Goal: Task Accomplishment & Management: Manage account settings

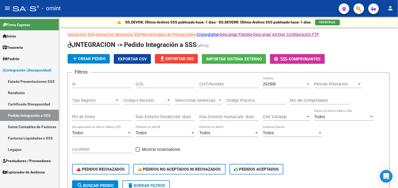
drag, startPoint x: 23, startPoint y: 150, endPoint x: 51, endPoint y: 138, distance: 30.1
click at [23, 150] on link "Legajos" at bounding box center [29, 149] width 59 height 11
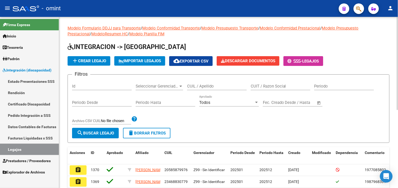
click at [205, 87] on input "CUIL / Apellido" at bounding box center [217, 86] width 60 height 5
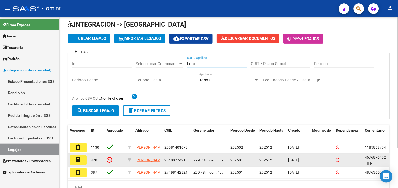
scroll to position [52, 0]
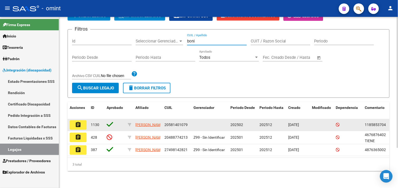
type input "boni"
click at [82, 120] on button "assignment" at bounding box center [78, 125] width 17 height 10
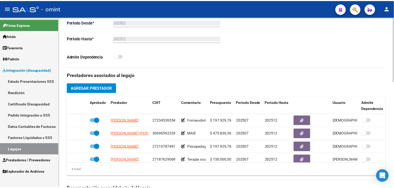
scroll to position [205, 0]
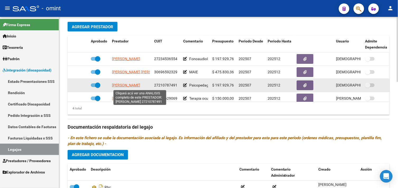
click at [140, 87] on span "[PERSON_NAME]" at bounding box center [126, 85] width 28 height 4
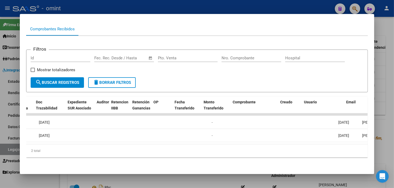
scroll to position [0, 0]
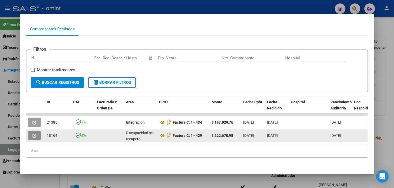
click at [33, 134] on icon "button" at bounding box center [34, 136] width 4 height 4
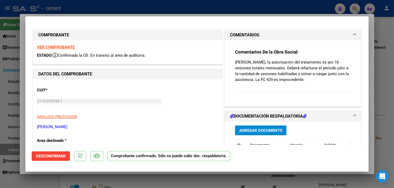
click at [63, 46] on strong "VER COMPROBANTE" at bounding box center [56, 47] width 38 height 5
type input "$ 0,00"
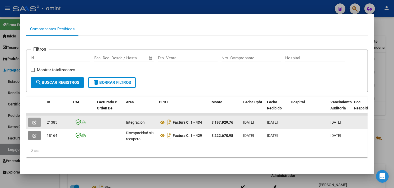
click at [35, 120] on button "button" at bounding box center [34, 123] width 12 height 10
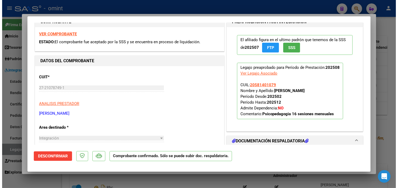
scroll to position [29, 0]
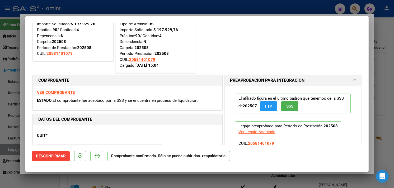
click at [69, 92] on strong "VER COMPROBANTE" at bounding box center [56, 92] width 38 height 5
type input "$ 0,00"
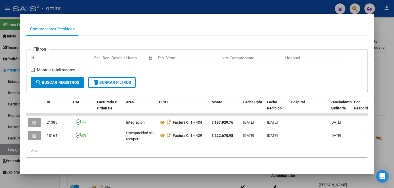
click at [381, 113] on div at bounding box center [197, 94] width 394 height 188
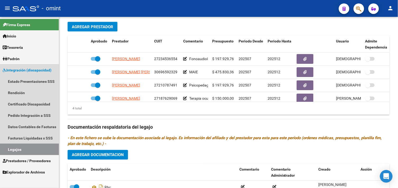
click at [26, 152] on link "Legajos" at bounding box center [29, 149] width 59 height 11
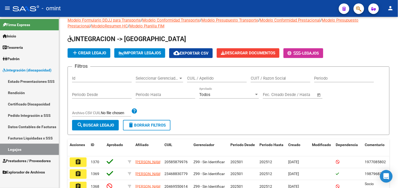
scroll to position [143, 0]
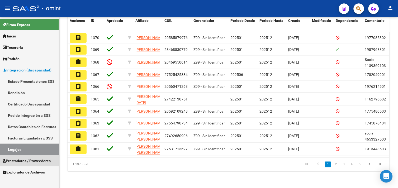
click at [35, 160] on span "Prestadores / Proveedores" at bounding box center [27, 161] width 48 height 6
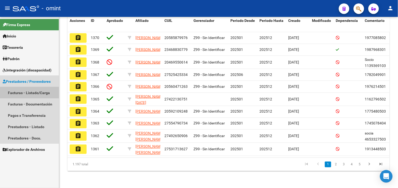
click at [34, 91] on link "Facturas - Listado/Carga" at bounding box center [29, 92] width 59 height 11
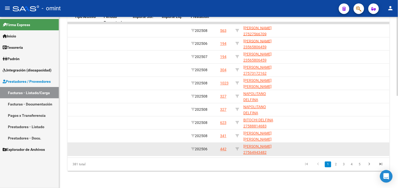
scroll to position [199, 0]
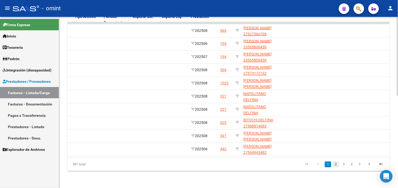
click at [335, 164] on link "2" at bounding box center [336, 165] width 6 height 6
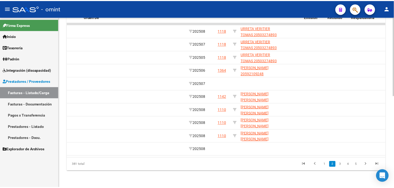
scroll to position [0, 0]
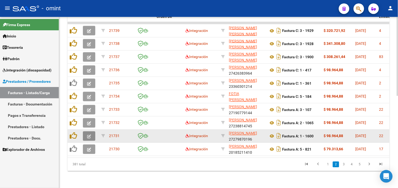
click at [86, 134] on button "button" at bounding box center [89, 136] width 12 height 10
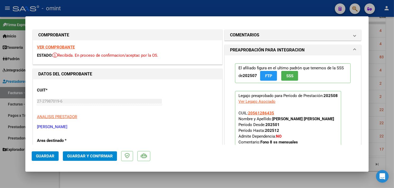
click at [60, 46] on strong "VER COMPROBANTE" at bounding box center [56, 47] width 38 height 5
click at [67, 46] on strong "VER COMPROBANTE" at bounding box center [56, 47] width 38 height 5
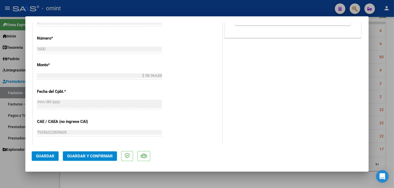
scroll to position [264, 0]
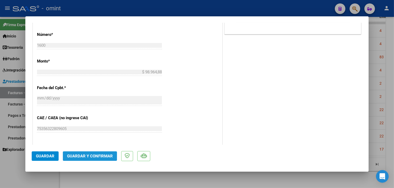
click at [109, 155] on span "Guardar y Confirmar" at bounding box center [90, 156] width 46 height 5
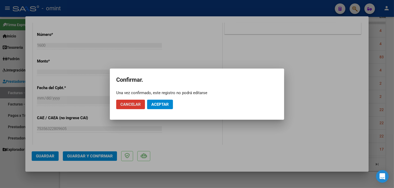
click at [155, 101] on button "Aceptar" at bounding box center [160, 105] width 26 height 10
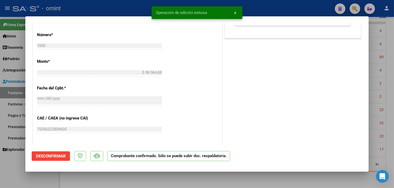
click at [373, 127] on div at bounding box center [197, 94] width 394 height 188
type input "$ 0,00"
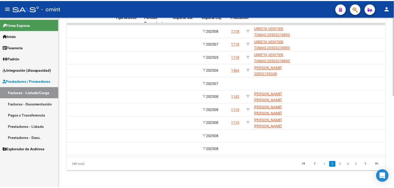
scroll to position [0, 0]
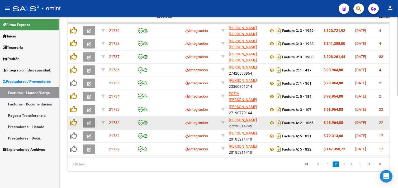
click at [88, 121] on icon "button" at bounding box center [89, 123] width 4 height 4
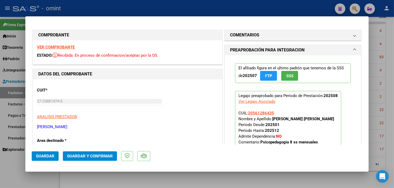
click at [62, 47] on strong "VER COMPROBANTE" at bounding box center [56, 47] width 38 height 5
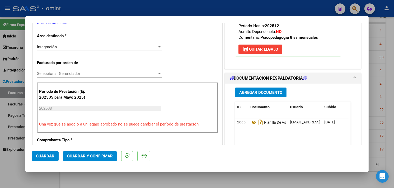
scroll to position [146, 0]
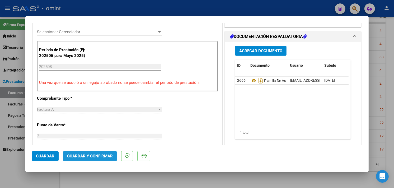
click at [96, 158] on span "Guardar y Confirmar" at bounding box center [90, 156] width 46 height 5
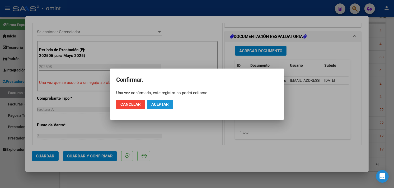
click at [154, 101] on button "Aceptar" at bounding box center [160, 105] width 26 height 10
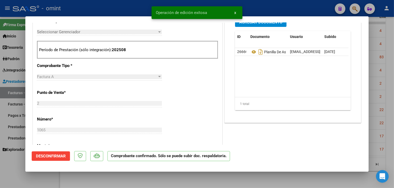
click at [379, 122] on div at bounding box center [197, 94] width 394 height 188
type input "$ 0,00"
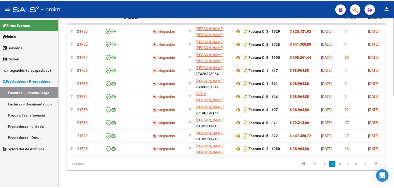
scroll to position [0, 0]
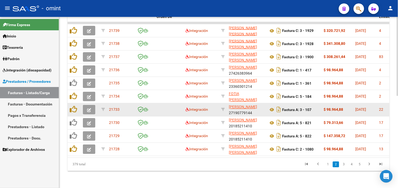
click at [91, 108] on icon "button" at bounding box center [89, 110] width 4 height 4
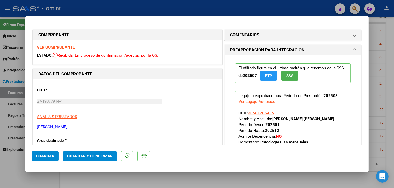
click at [58, 49] on strong "VER COMPROBANTE" at bounding box center [56, 47] width 38 height 5
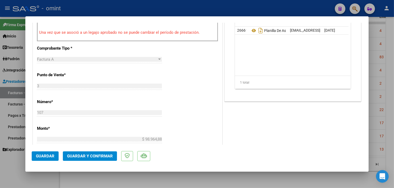
scroll to position [234, 0]
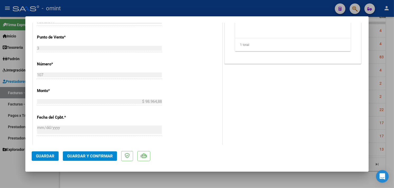
click at [97, 154] on span "Guardar y Confirmar" at bounding box center [90, 156] width 46 height 5
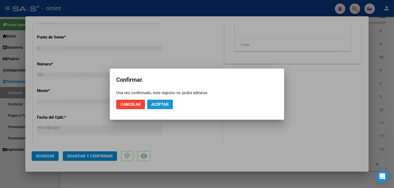
click at [160, 105] on span "Aceptar" at bounding box center [159, 104] width 17 height 5
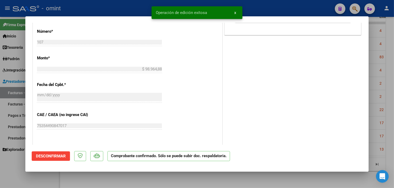
click at [381, 108] on div at bounding box center [197, 94] width 394 height 188
type input "$ 0,00"
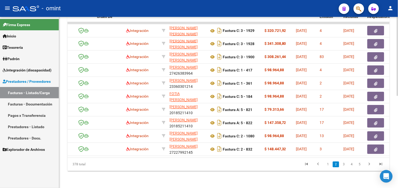
scroll to position [0, 0]
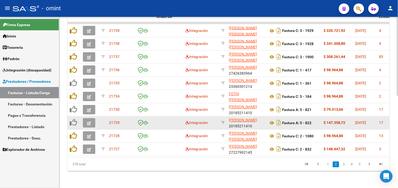
click at [88, 121] on icon "button" at bounding box center [89, 123] width 4 height 4
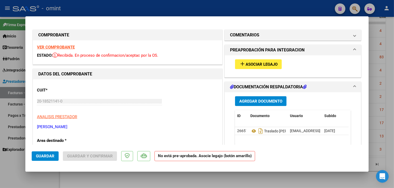
click at [249, 68] on button "add Asociar Legajo" at bounding box center [258, 64] width 47 height 10
click at [64, 47] on strong "VER COMPROBANTE" at bounding box center [56, 47] width 38 height 5
type input "$ 0,00"
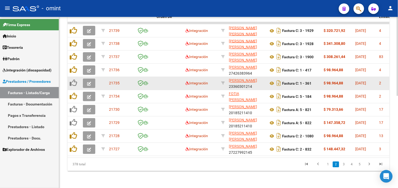
click at [88, 82] on icon "button" at bounding box center [89, 84] width 4 height 4
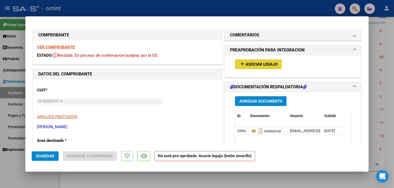
click at [241, 66] on mat-icon "add" at bounding box center [242, 64] width 6 height 6
click at [70, 48] on strong "VER COMPROBANTE" at bounding box center [56, 47] width 38 height 5
click at [241, 65] on mat-icon "add" at bounding box center [242, 64] width 6 height 6
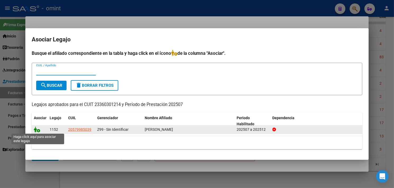
click at [39, 131] on icon at bounding box center [37, 130] width 6 height 6
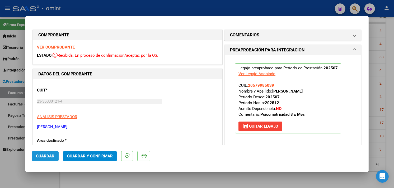
click at [46, 154] on button "Guardar" at bounding box center [45, 157] width 27 height 10
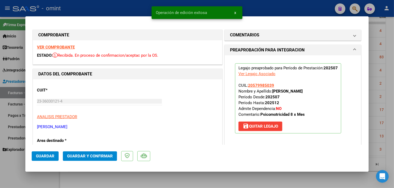
type input "$ 0,00"
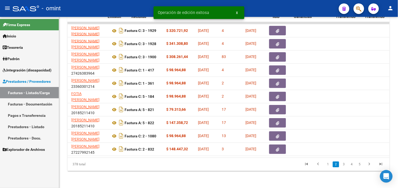
scroll to position [0, 271]
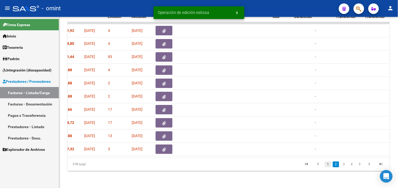
click at [326, 167] on link "1" at bounding box center [328, 165] width 6 height 6
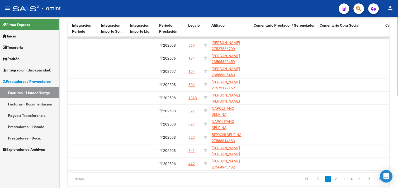
scroll to position [199, 0]
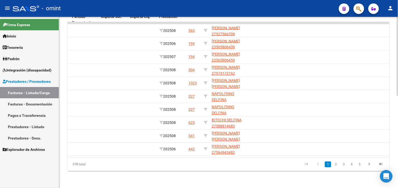
drag, startPoint x: 336, startPoint y: 164, endPoint x: 333, endPoint y: 158, distance: 6.7
click at [336, 164] on link "2" at bounding box center [336, 165] width 6 height 6
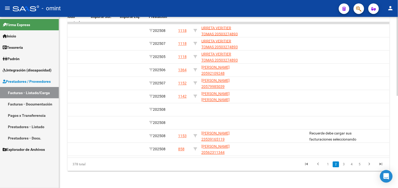
scroll to position [0, 687]
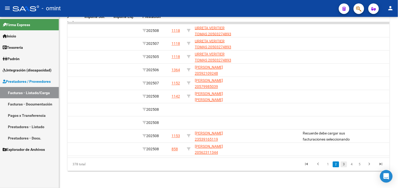
click at [344, 167] on link "3" at bounding box center [344, 165] width 6 height 6
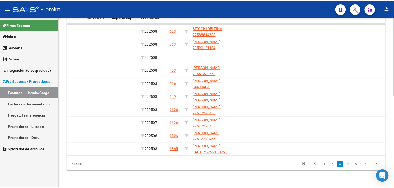
scroll to position [0, 0]
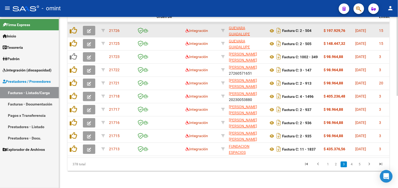
click at [86, 26] on button "button" at bounding box center [89, 31] width 12 height 10
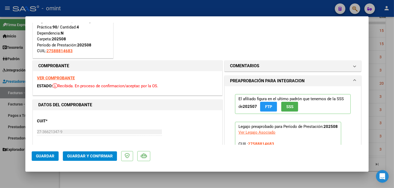
scroll to position [59, 0]
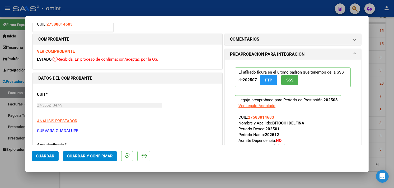
click at [64, 50] on strong "VER COMPROBANTE" at bounding box center [56, 51] width 38 height 5
type input "$ 0,00"
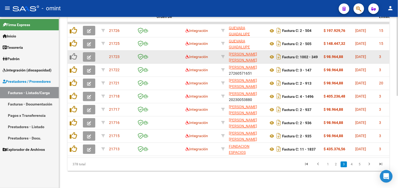
click at [92, 52] on button "button" at bounding box center [89, 57] width 12 height 10
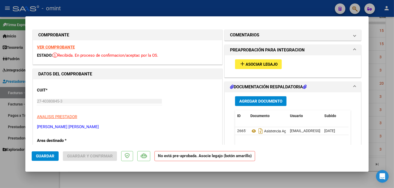
click at [256, 64] on span "Asociar Legajo" at bounding box center [261, 64] width 32 height 5
click at [65, 46] on strong "VER COMPROBANTE" at bounding box center [56, 47] width 38 height 5
click at [242, 62] on mat-icon "add" at bounding box center [242, 64] width 6 height 6
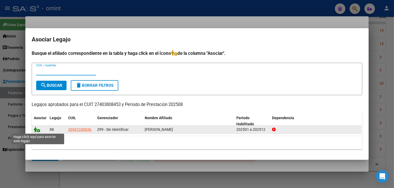
click at [36, 132] on icon at bounding box center [37, 130] width 6 height 6
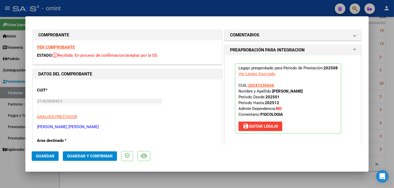
click at [49, 153] on button "Guardar" at bounding box center [45, 157] width 27 height 10
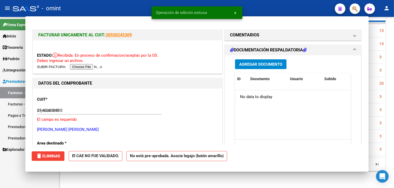
type input "$ 0,00"
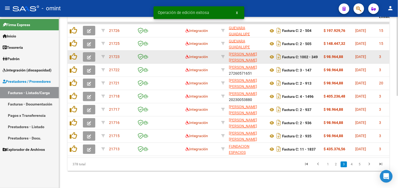
click at [91, 54] on button "button" at bounding box center [89, 57] width 12 height 10
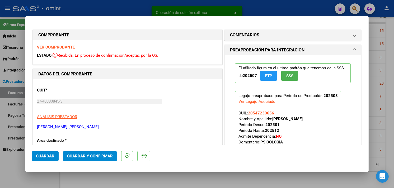
click at [65, 45] on strong "VER COMPROBANTE" at bounding box center [56, 47] width 38 height 5
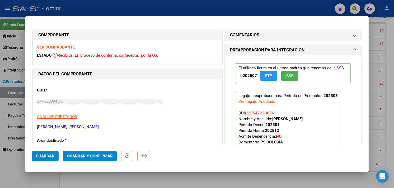
scroll to position [88, 0]
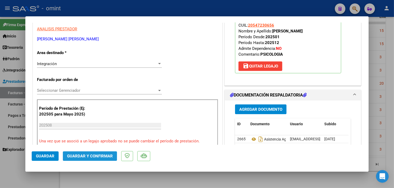
click at [102, 154] on button "Guardar y Confirmar" at bounding box center [90, 157] width 54 height 10
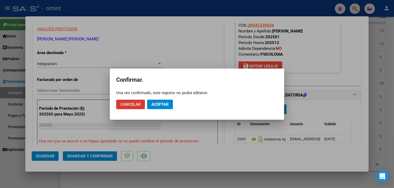
click at [157, 109] on mat-dialog-actions "Cancelar Aceptar" at bounding box center [197, 105] width 162 height 18
click at [165, 103] on span "Aceptar" at bounding box center [159, 104] width 17 height 5
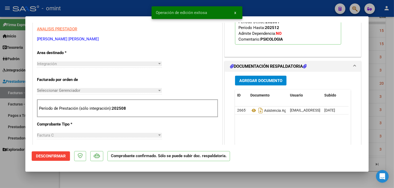
type input "$ 0,00"
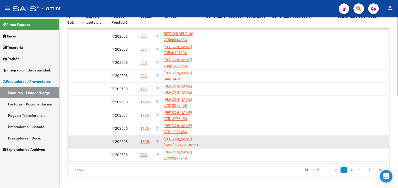
scroll to position [199, 0]
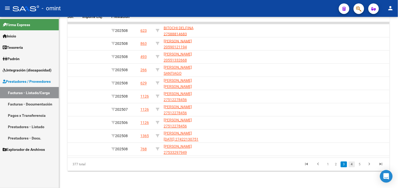
click at [352, 167] on link "4" at bounding box center [352, 165] width 6 height 6
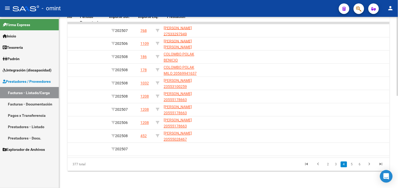
scroll to position [0, 0]
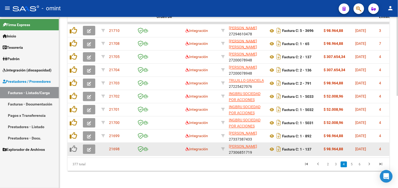
click at [88, 148] on icon "button" at bounding box center [89, 150] width 4 height 4
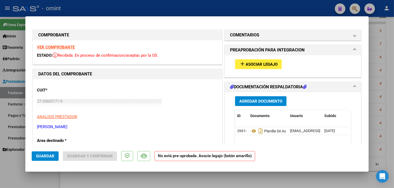
click at [255, 66] on span "Asociar Legajo" at bounding box center [261, 64] width 32 height 5
click at [64, 48] on strong "VER COMPROBANTE" at bounding box center [56, 47] width 38 height 5
type input "$ 0,00"
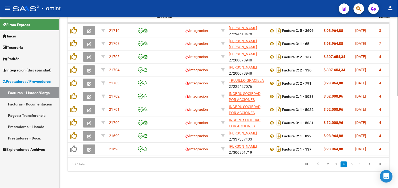
click at [388, 158] on datatable-body "21710 Integración [PERSON_NAME] 27294610478 Factura C: 5 - 3696 $ 98.964,88 [DA…" at bounding box center [229, 90] width 322 height 136
click at [386, 157] on datatable-body "21710 Integración [PERSON_NAME] 27294610478 Factura C: 5 - 3696 $ 98.964,88 [DA…" at bounding box center [229, 90] width 322 height 136
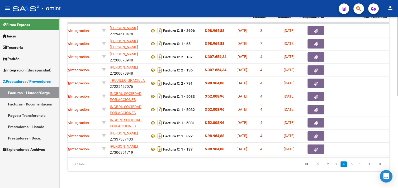
scroll to position [0, 132]
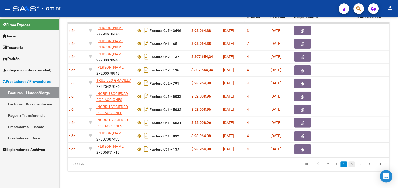
click at [352, 165] on link "5" at bounding box center [352, 165] width 6 height 6
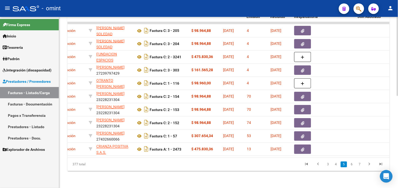
click at [335, 153] on datatable-body "21697 Integración [PERSON_NAME] SOLEDAD 27355712147 Factura C: 3 - 205 $ 98.964…" at bounding box center [229, 90] width 322 height 136
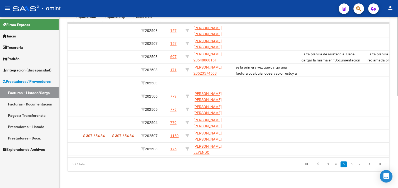
scroll to position [0, 695]
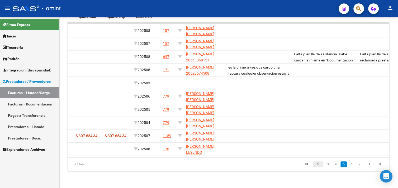
click at [319, 163] on icon "go to previous page" at bounding box center [318, 165] width 7 height 6
click at [319, 163] on div "377 total 2 3 4 5 6" at bounding box center [229, 164] width 322 height 13
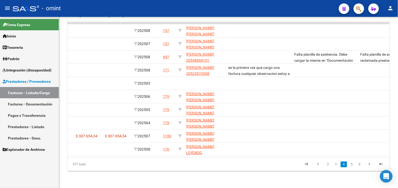
click at [319, 163] on div "377 total 2 3 4 5 6" at bounding box center [229, 164] width 322 height 13
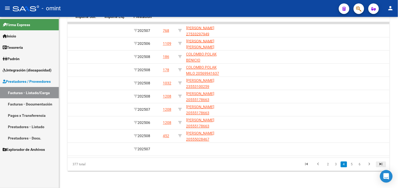
drag, startPoint x: 319, startPoint y: 163, endPoint x: 380, endPoint y: 164, distance: 61.5
click at [380, 164] on icon "go to last page" at bounding box center [381, 165] width 7 height 6
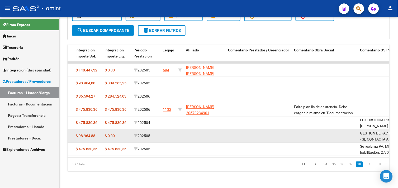
scroll to position [160, 0]
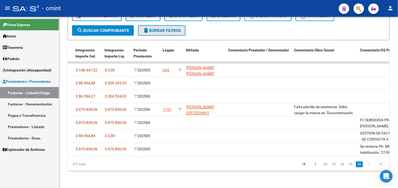
click at [152, 28] on span "delete Borrar Filtros" at bounding box center [162, 30] width 38 height 5
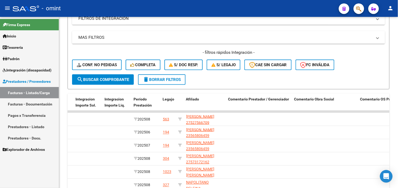
scroll to position [72, 0]
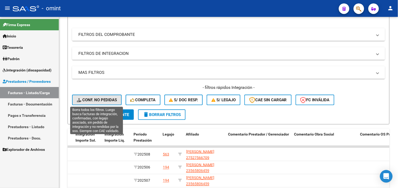
click at [111, 101] on span "Conf. no pedidas" at bounding box center [97, 100] width 40 height 5
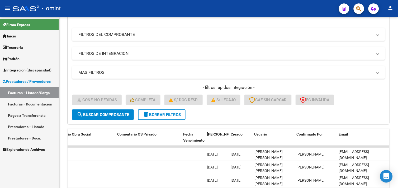
scroll to position [199, 0]
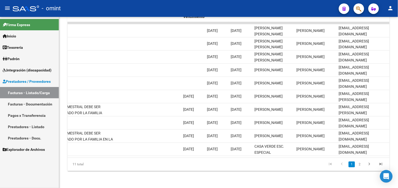
click at [398, 167] on html "menu - omint person Firma Express Inicio Calendario SSS Instructivos Contacto O…" at bounding box center [199, 94] width 398 height 188
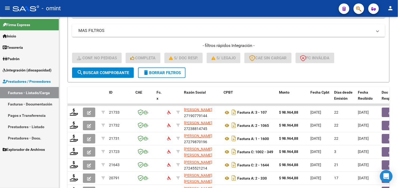
scroll to position [82, 0]
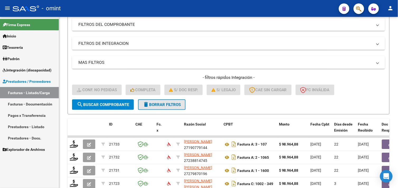
click at [155, 104] on span "delete Borrar Filtros" at bounding box center [162, 104] width 38 height 5
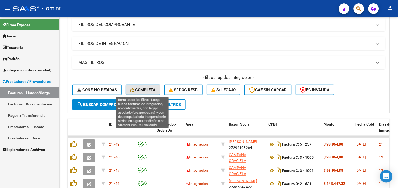
click at [141, 86] on button "Completa" at bounding box center [143, 90] width 35 height 11
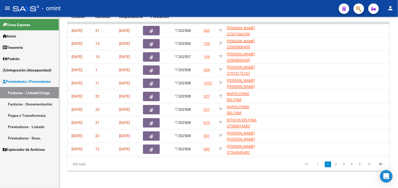
scroll to position [0, 263]
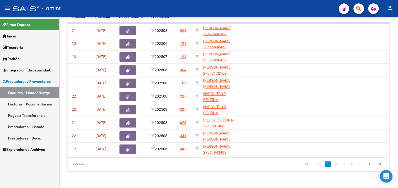
click at [282, 178] on div "Video tutorial PRESTADORES -> Listado de CPBTs Emitidos por Prestadores / Prove…" at bounding box center [228, 4] width 339 height 367
click at [335, 165] on link "2" at bounding box center [336, 165] width 6 height 6
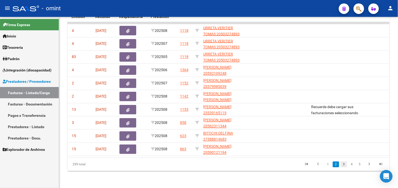
click at [342, 163] on link "3" at bounding box center [344, 165] width 6 height 6
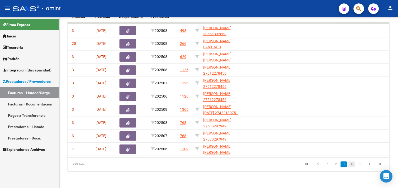
click at [354, 166] on link "4" at bounding box center [352, 165] width 6 height 6
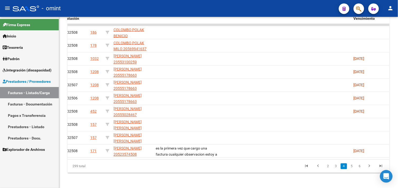
scroll to position [199, 0]
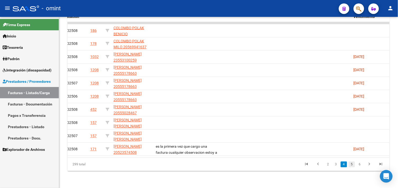
click at [355, 164] on link "5" at bounding box center [352, 165] width 6 height 6
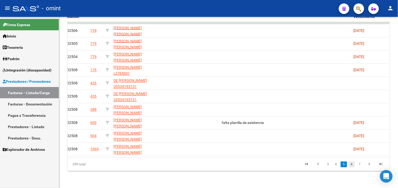
click at [350, 163] on link "6" at bounding box center [352, 165] width 6 height 6
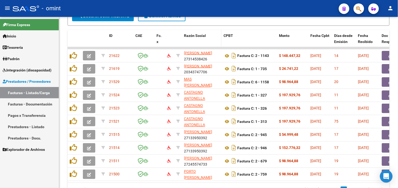
scroll to position [111, 0]
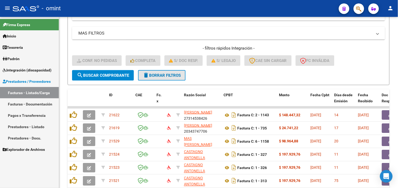
click at [170, 73] on span "delete Borrar Filtros" at bounding box center [162, 75] width 38 height 5
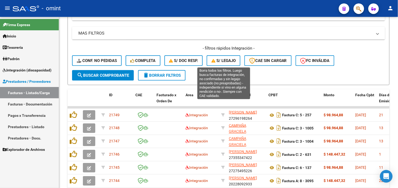
click at [222, 59] on span "S/ legajo" at bounding box center [223, 60] width 24 height 5
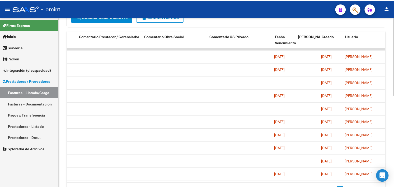
scroll to position [0, 0]
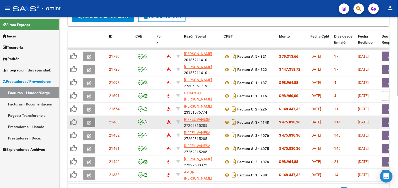
click at [88, 120] on span "button" at bounding box center [89, 122] width 4 height 5
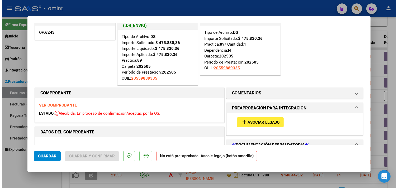
scroll to position [29, 0]
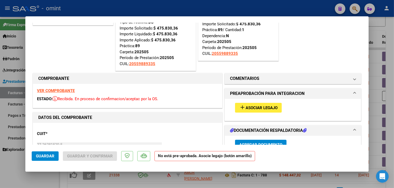
click at [66, 91] on strong "VER COMPROBANTE" at bounding box center [56, 90] width 38 height 5
type input "$ 0,00"
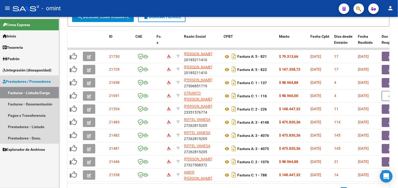
click at [32, 92] on link "Facturas - Listado/Carga" at bounding box center [29, 92] width 59 height 11
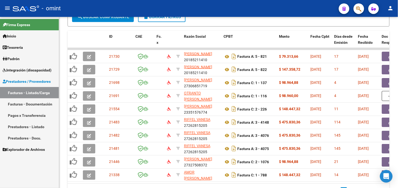
drag, startPoint x: 32, startPoint y: 94, endPoint x: 34, endPoint y: 93, distance: 2.8
click at [32, 94] on link "Facturas - Listado/Carga" at bounding box center [29, 92] width 59 height 11
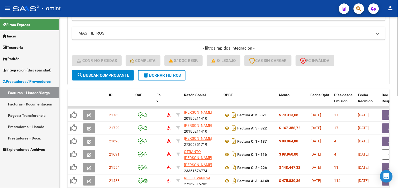
click at [163, 78] on button "delete Borrar Filtros" at bounding box center [162, 75] width 48 height 11
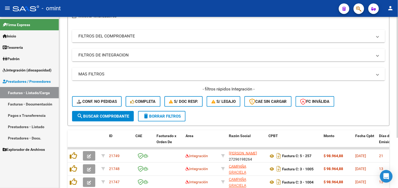
scroll to position [111, 0]
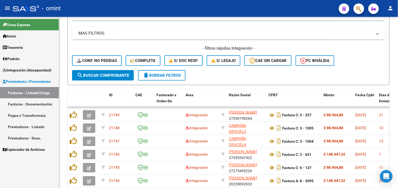
click at [32, 69] on span "Integración (discapacidad)" at bounding box center [27, 70] width 49 height 6
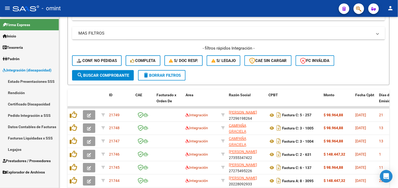
click at [30, 158] on span "Prestadores / Proveedores" at bounding box center [27, 161] width 48 height 6
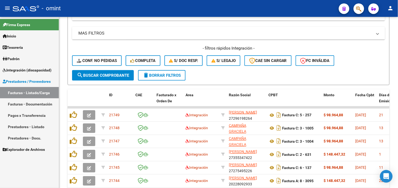
click at [37, 105] on link "Facturas - Documentación" at bounding box center [29, 103] width 59 height 11
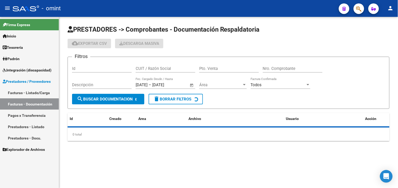
click at [30, 91] on link "Facturas - Listado/Carga" at bounding box center [29, 92] width 59 height 11
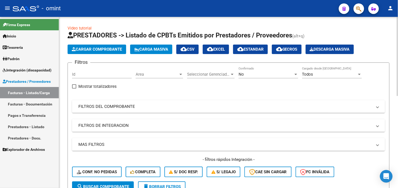
click at [96, 167] on button "Conf. no pedidas" at bounding box center [97, 172] width 50 height 11
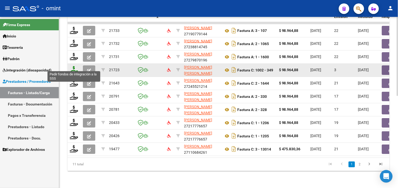
click at [75, 67] on icon at bounding box center [74, 69] width 8 height 7
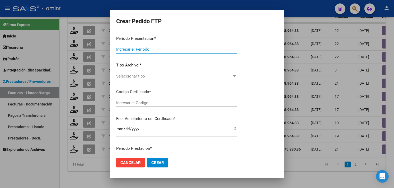
type input "202508"
type input "$ 98.964,88"
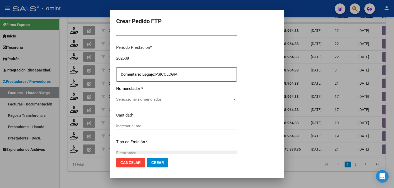
type input "5482543798"
type input "[DATE]"
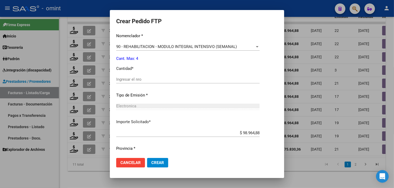
scroll to position [217, 0]
click at [142, 75] on div "Ingresar el nro" at bounding box center [187, 79] width 143 height 8
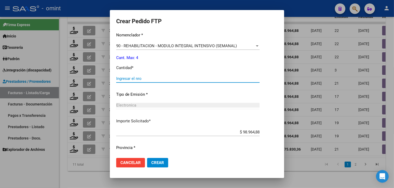
click at [142, 77] on input "Ingresar el nro" at bounding box center [187, 78] width 143 height 5
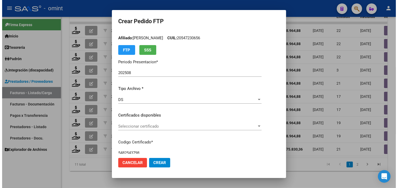
scroll to position [0, 0]
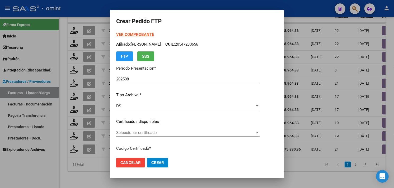
type input "4"
click at [143, 130] on span "Seleccionar certificado" at bounding box center [185, 132] width 139 height 5
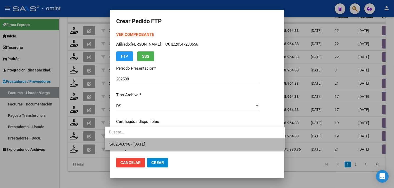
click at [148, 141] on span "5482543798 - [DATE]" at bounding box center [194, 145] width 171 height 12
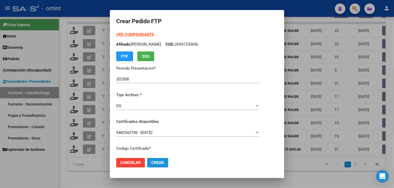
click at [157, 161] on button "Crear" at bounding box center [157, 163] width 21 height 10
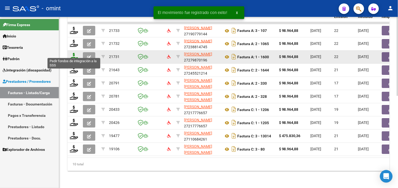
click at [73, 53] on icon at bounding box center [74, 56] width 8 height 7
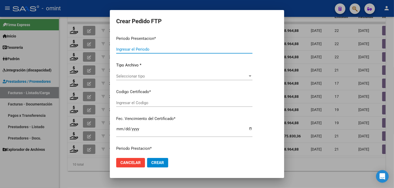
type input "202508"
type input "$ 98.964,88"
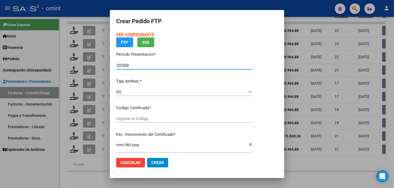
type input "1068731650"
type input "[DATE]"
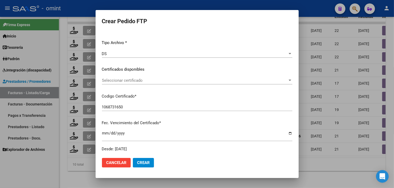
scroll to position [72, 0]
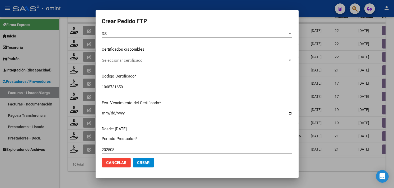
click at [137, 59] on span "Seleccionar certificado" at bounding box center [195, 60] width 186 height 5
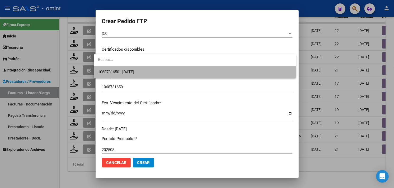
click at [137, 68] on span "1068731650 - [DATE]" at bounding box center [194, 72] width 193 height 12
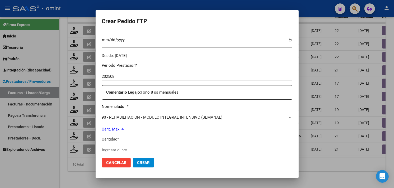
scroll to position [160, 0]
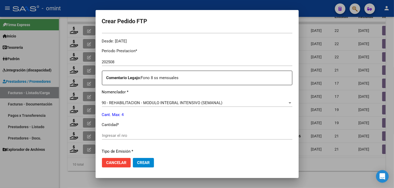
click at [142, 135] on input "Ingresar el nro" at bounding box center [197, 135] width 190 height 5
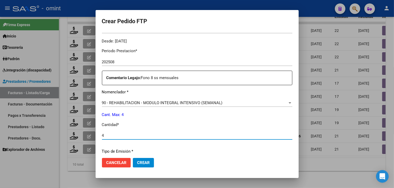
scroll to position [231, 0]
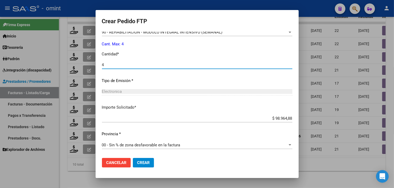
type input "4"
click at [144, 162] on span "Crear" at bounding box center [143, 162] width 13 height 5
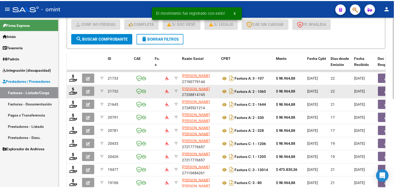
scroll to position [132, 0]
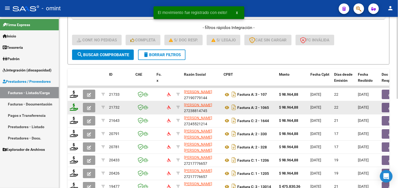
click at [73, 109] on icon at bounding box center [74, 107] width 8 height 7
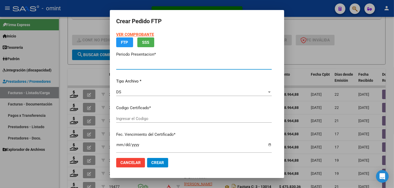
type input "202508"
type input "$ 98.964,88"
type input "1068731650"
type input "[DATE]"
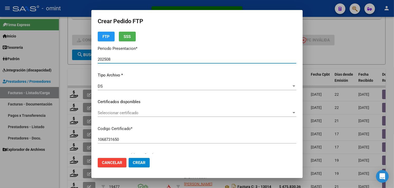
scroll to position [29, 0]
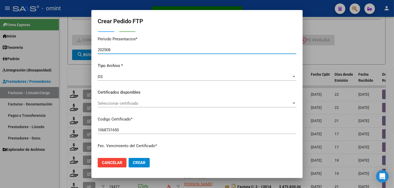
click at [147, 101] on span "Seleccionar certificado" at bounding box center [195, 103] width 194 height 5
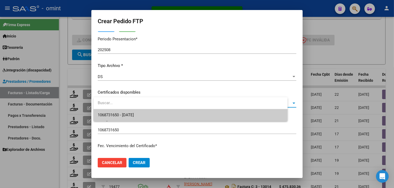
click at [142, 110] on span "1068731650 - [DATE]" at bounding box center [191, 115] width 186 height 12
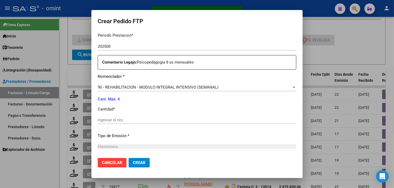
scroll to position [205, 0]
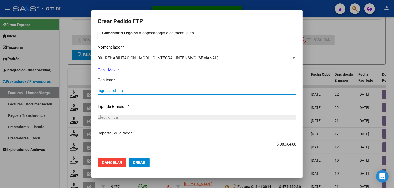
click at [126, 92] on input "Ingresar el nro" at bounding box center [197, 90] width 198 height 5
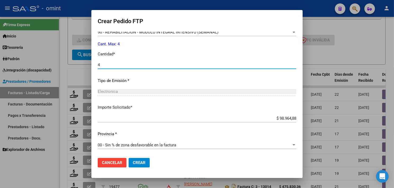
type input "4"
click at [146, 161] on button "Crear" at bounding box center [139, 163] width 21 height 10
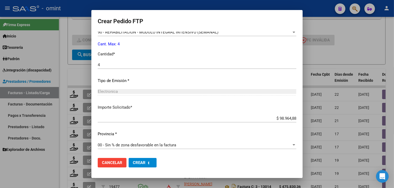
scroll to position [0, 0]
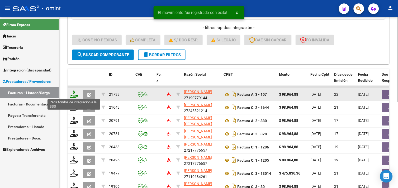
click at [74, 96] on icon at bounding box center [74, 94] width 8 height 7
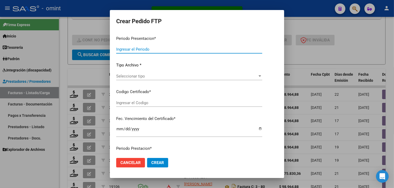
type input "202508"
type input "$ 98.964,88"
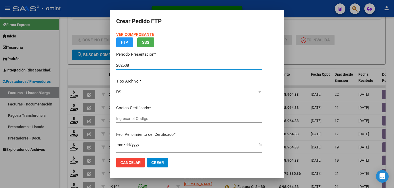
type input "1068731650"
type input "[DATE]"
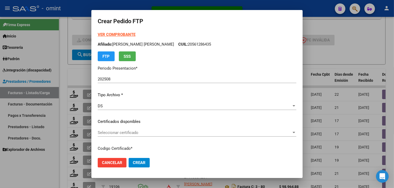
click at [144, 135] on div "Seleccionar certificado Seleccionar certificado" at bounding box center [197, 133] width 198 height 8
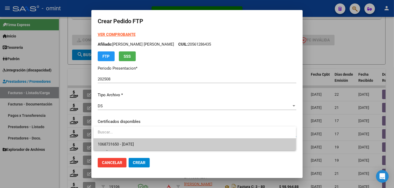
click at [147, 141] on span "1068731650 - [DATE]" at bounding box center [195, 145] width 194 height 12
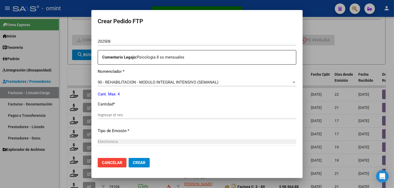
scroll to position [205, 0]
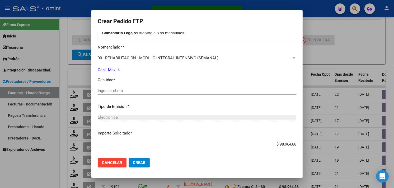
click at [133, 90] on input "Ingresar el nro" at bounding box center [197, 90] width 198 height 5
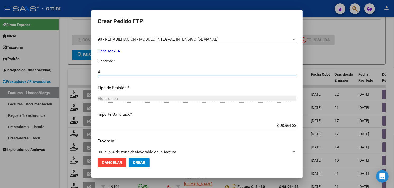
scroll to position [231, 0]
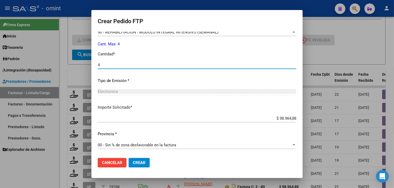
type input "4"
click at [143, 162] on span "Crear" at bounding box center [139, 162] width 13 height 5
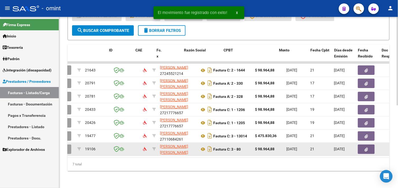
scroll to position [0, 0]
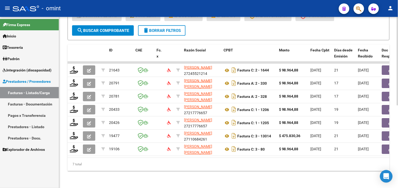
click at [167, 25] on button "delete Borrar Filtros" at bounding box center [162, 30] width 48 height 11
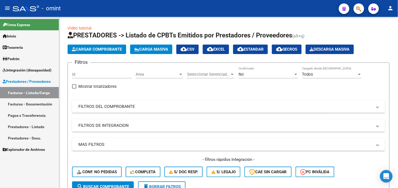
click at [30, 73] on span "Integración (discapacidad)" at bounding box center [27, 70] width 49 height 6
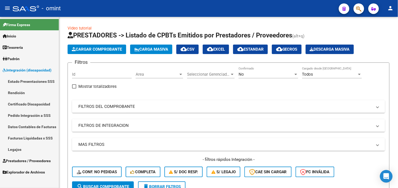
click at [33, 82] on link "Estado Presentaciones SSS" at bounding box center [29, 81] width 59 height 11
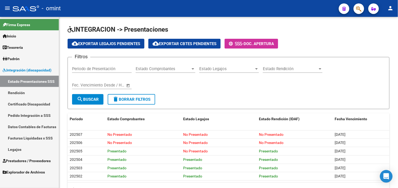
click at [29, 159] on span "Prestadores / Proveedores" at bounding box center [27, 161] width 48 height 6
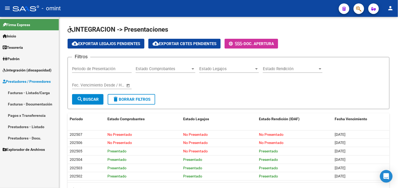
click at [31, 93] on link "Facturas - Listado/Carga" at bounding box center [29, 92] width 59 height 11
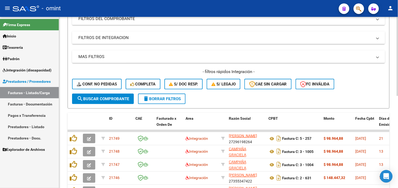
click at [175, 100] on span "delete Borrar Filtros" at bounding box center [162, 99] width 38 height 5
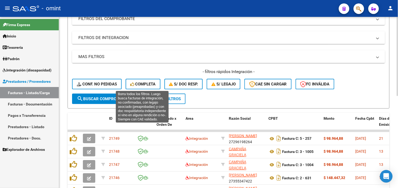
click at [141, 83] on span "Completa" at bounding box center [142, 84] width 25 height 5
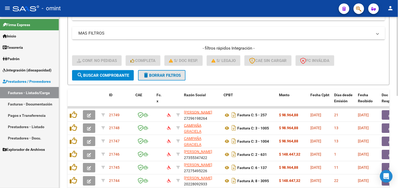
click at [168, 75] on span "delete Borrar Filtros" at bounding box center [162, 75] width 38 height 5
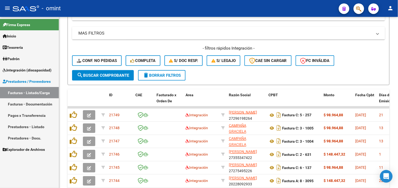
click at [23, 68] on span "Integración (discapacidad)" at bounding box center [27, 70] width 49 height 6
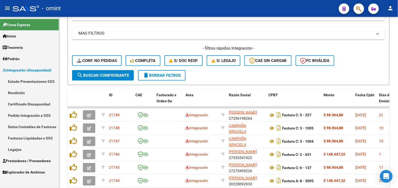
click at [19, 147] on link "Legajos" at bounding box center [29, 149] width 59 height 11
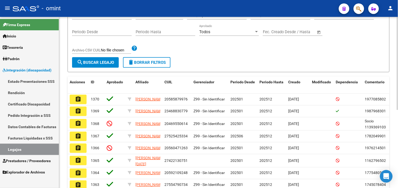
scroll to position [23, 0]
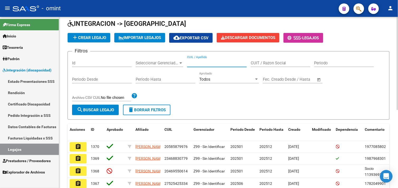
click at [204, 63] on input "CUIL / Apellido" at bounding box center [217, 63] width 60 height 5
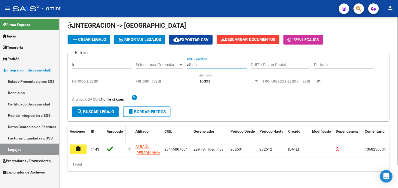
scroll to position [26, 0]
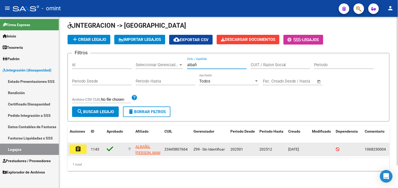
type input "albañ"
click at [77, 146] on mat-icon "assignment" at bounding box center [78, 149] width 6 height 6
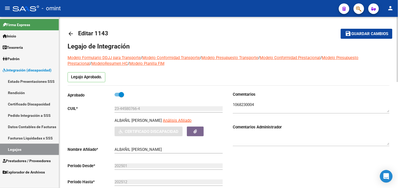
scroll to position [146, 0]
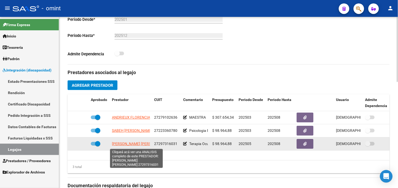
click at [129, 146] on span "[PERSON_NAME] [PERSON_NAME]" at bounding box center [140, 144] width 57 height 4
type textarea "27297316031"
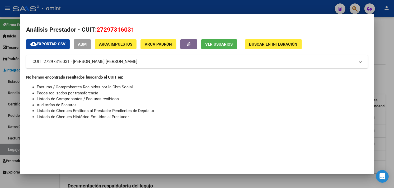
click at [389, 72] on div at bounding box center [197, 94] width 394 height 188
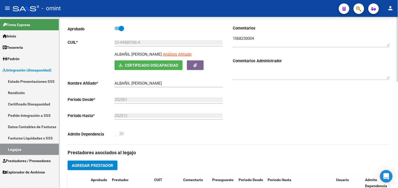
scroll to position [59, 0]
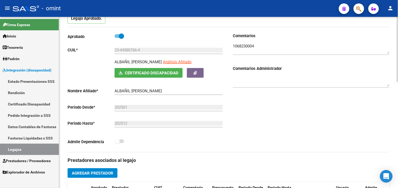
click at [129, 51] on input "23-44580766-4" at bounding box center [169, 50] width 108 height 5
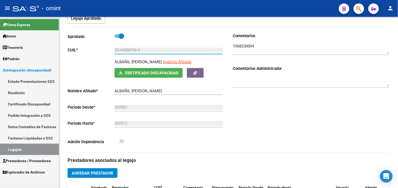
click at [27, 117] on link "Pedido Integración a SSS" at bounding box center [29, 115] width 59 height 11
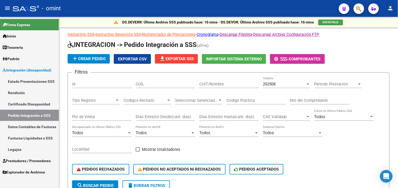
click at [27, 138] on link "Facturas Liquidadas x SSS" at bounding box center [29, 137] width 59 height 11
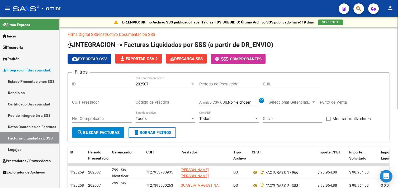
click at [297, 85] on input "CUIL" at bounding box center [293, 84] width 60 height 5
paste input "23-44580766-4"
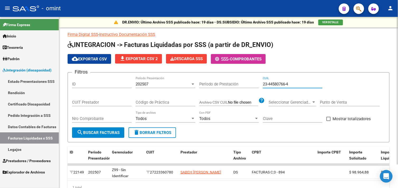
type input "23-44580766-4"
click at [160, 84] on div "202507" at bounding box center [163, 84] width 55 height 5
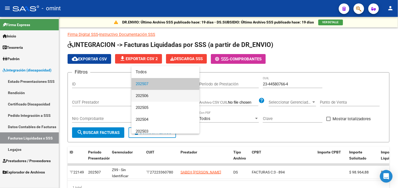
click at [154, 94] on span "202506" at bounding box center [166, 96] width 60 height 12
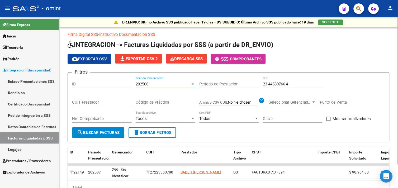
click at [104, 132] on span "search Buscar Facturas" at bounding box center [98, 132] width 43 height 5
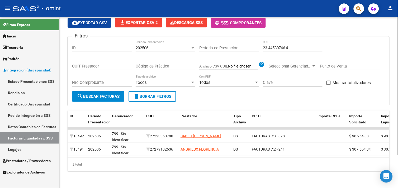
scroll to position [40, 0]
click at [156, 46] on div "202506" at bounding box center [163, 48] width 55 height 5
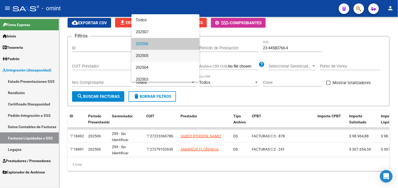
click at [153, 55] on span "202505" at bounding box center [166, 56] width 60 height 12
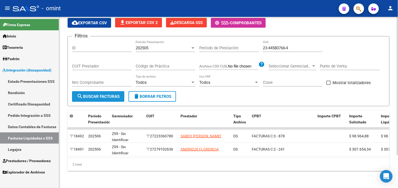
click at [110, 94] on span "search Buscar Facturas" at bounding box center [98, 96] width 43 height 5
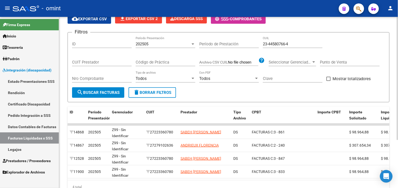
click at [158, 45] on div "202505" at bounding box center [163, 44] width 55 height 5
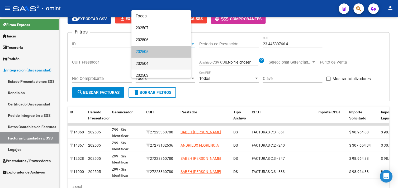
scroll to position [8, 0]
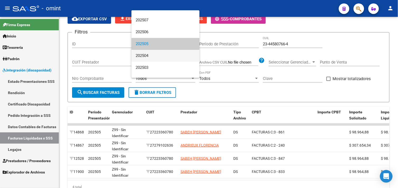
click at [146, 60] on span "202504" at bounding box center [166, 56] width 60 height 12
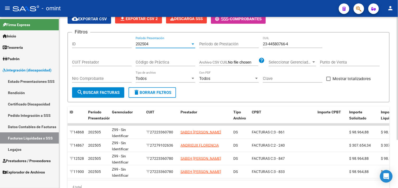
click at [112, 88] on button "search Buscar Facturas" at bounding box center [98, 92] width 52 height 11
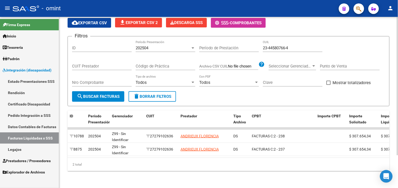
click at [168, 47] on div "202504 Período Presentación" at bounding box center [166, 46] width 60 height 11
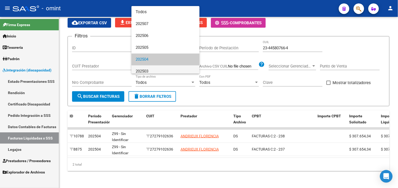
scroll to position [15, 0]
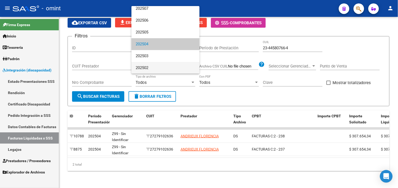
click at [150, 62] on span "202502" at bounding box center [166, 68] width 60 height 12
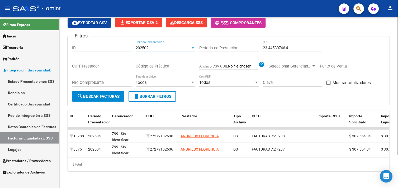
click at [112, 94] on span "search Buscar Facturas" at bounding box center [98, 96] width 43 height 5
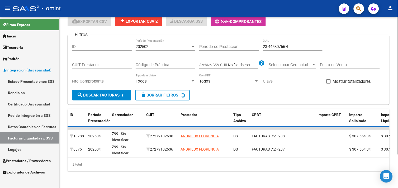
scroll to position [19, 0]
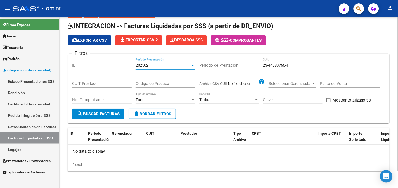
click at [152, 65] on div "202502" at bounding box center [163, 65] width 55 height 5
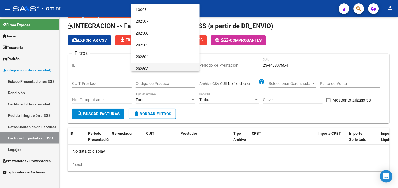
scroll to position [15, 0]
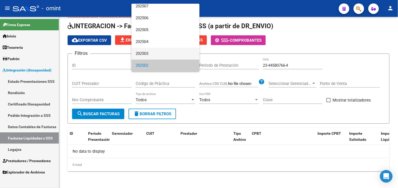
click at [153, 54] on span "202503" at bounding box center [166, 54] width 60 height 12
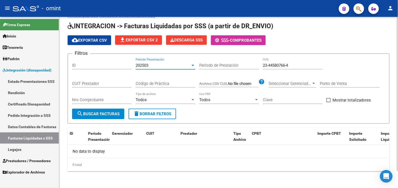
drag, startPoint x: 111, startPoint y: 110, endPoint x: 132, endPoint y: 112, distance: 21.7
click at [110, 110] on button "search Buscar Facturas" at bounding box center [98, 114] width 52 height 11
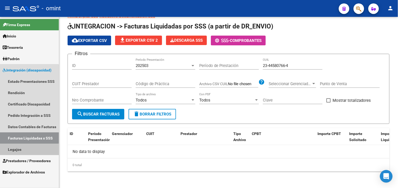
click at [21, 152] on link "Legajos" at bounding box center [29, 149] width 59 height 11
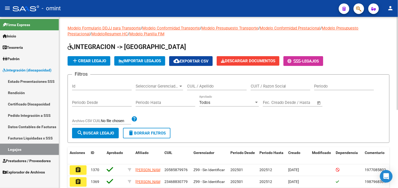
click at [199, 83] on div "CUIL / Apellido" at bounding box center [217, 84] width 60 height 11
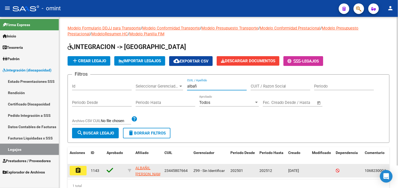
type input "albañ"
click at [77, 173] on mat-icon "assignment" at bounding box center [78, 170] width 6 height 6
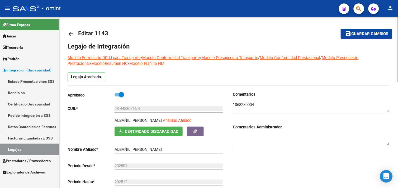
click at [251, 104] on textarea at bounding box center [311, 107] width 157 height 11
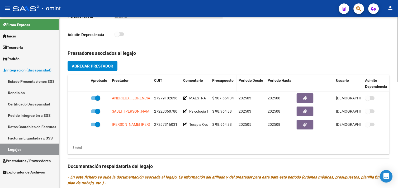
scroll to position [176, 0]
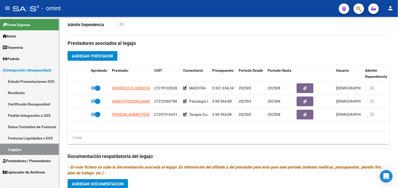
click at [28, 147] on link "Legajos" at bounding box center [29, 149] width 59 height 11
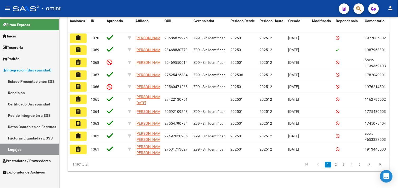
scroll to position [55, 0]
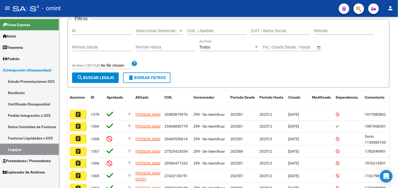
click at [24, 159] on span "Prestadores / Proveedores" at bounding box center [27, 161] width 48 height 6
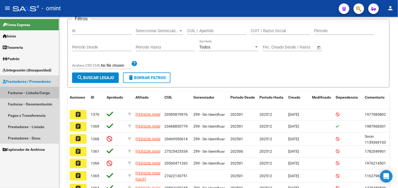
click at [32, 89] on link "Facturas - Listado/Carga" at bounding box center [29, 92] width 59 height 11
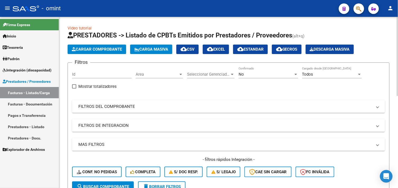
click at [94, 51] on span "Cargar Comprobante" at bounding box center [97, 49] width 50 height 5
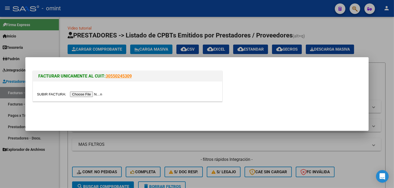
click at [90, 92] on input "file" at bounding box center [70, 95] width 67 height 6
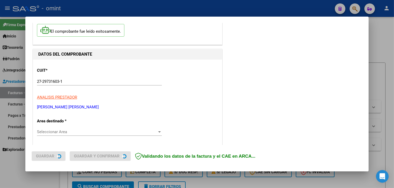
scroll to position [88, 0]
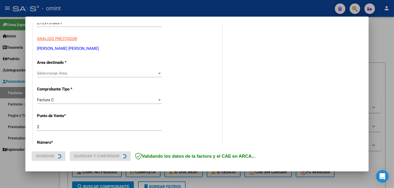
click at [87, 74] on span "Seleccionar Area" at bounding box center [97, 73] width 120 height 5
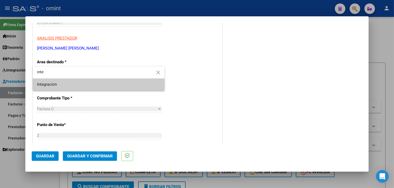
type input "inte"
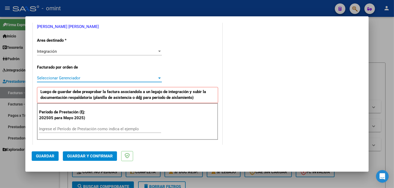
scroll to position [146, 0]
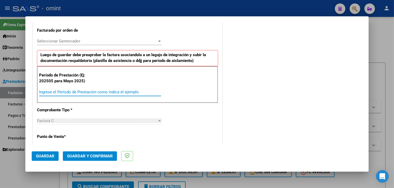
click at [69, 91] on input "Ingrese el Período de Prestación como indica el ejemplo" at bounding box center [100, 92] width 122 height 5
type input "202506"
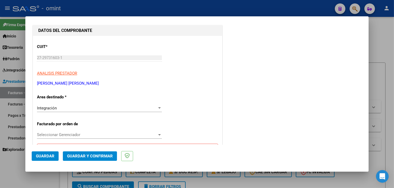
scroll to position [0, 0]
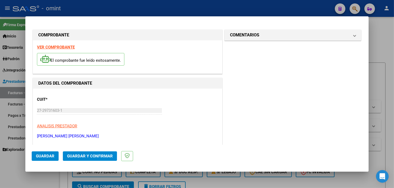
click at [50, 158] on span "Guardar" at bounding box center [45, 156] width 18 height 5
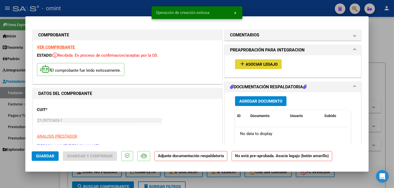
click at [240, 64] on mat-icon "add" at bounding box center [242, 64] width 6 height 6
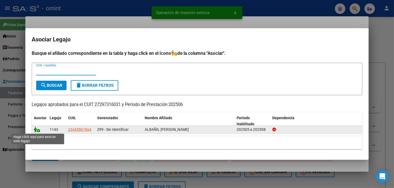
click at [36, 129] on icon at bounding box center [37, 130] width 6 height 6
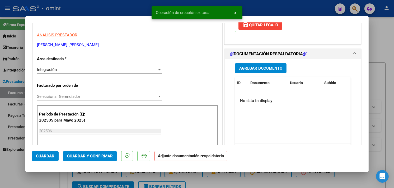
scroll to position [117, 0]
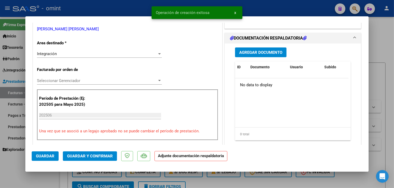
click at [242, 52] on span "Agregar Documento" at bounding box center [260, 52] width 43 height 5
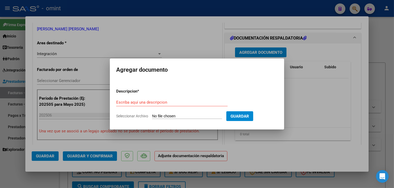
click at [149, 99] on div "Escriba aquí una descripcion" at bounding box center [171, 102] width 111 height 8
paste input "Planilla de asistencia"
type input "Planilla de asistencia"
click at [185, 115] on input "Seleccionar Archivo" at bounding box center [187, 116] width 70 height 5
type input "C:\fakepath\PA 27297316031_011_00002_00000515.pdf"
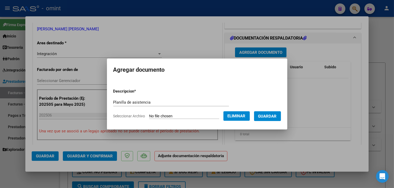
click at [279, 119] on button "Guardar" at bounding box center [267, 116] width 27 height 10
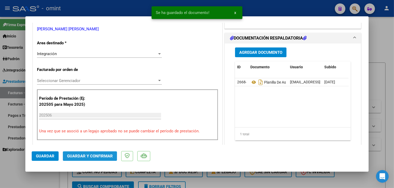
click at [99, 154] on span "Guardar y Confirmar" at bounding box center [90, 156] width 46 height 5
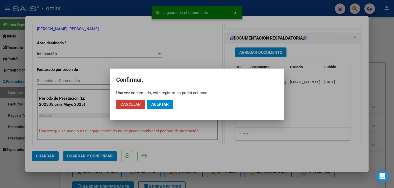
click at [153, 104] on span "Aceptar" at bounding box center [159, 104] width 17 height 5
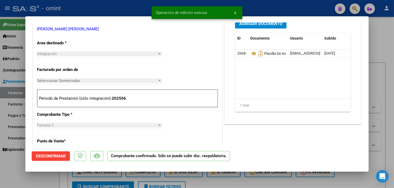
type input "$ 0,00"
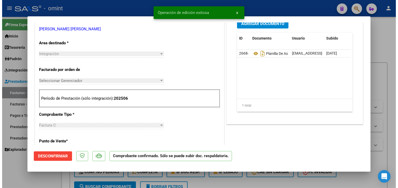
scroll to position [95, 0]
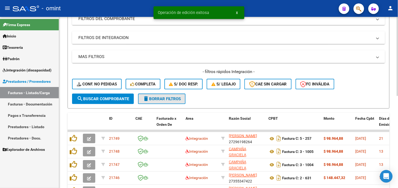
click at [163, 97] on span "delete Borrar Filtros" at bounding box center [162, 99] width 38 height 5
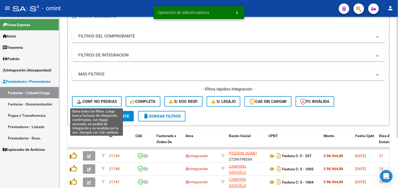
scroll to position [88, 0]
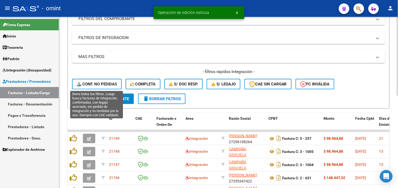
click at [100, 86] on span "Conf. no pedidas" at bounding box center [97, 84] width 40 height 5
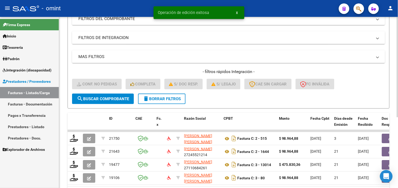
click at [169, 99] on span "delete Borrar Filtros" at bounding box center [162, 99] width 38 height 5
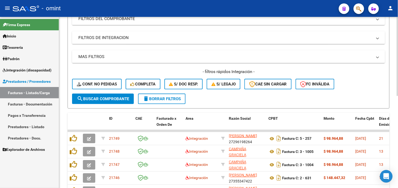
click at [102, 84] on span "Conf. no pedidas" at bounding box center [97, 84] width 40 height 5
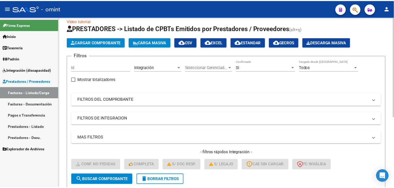
scroll to position [0, 0]
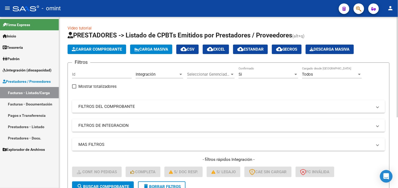
click at [95, 52] on button "Cargar Comprobante" at bounding box center [97, 50] width 59 height 10
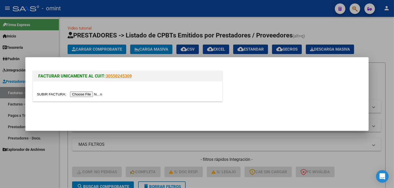
click at [83, 90] on div at bounding box center [127, 92] width 189 height 20
click at [81, 94] on input "file" at bounding box center [70, 95] width 67 height 6
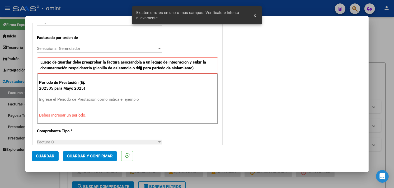
scroll to position [168, 0]
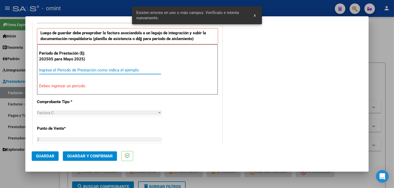
click at [78, 69] on input "Ingrese el Período de Prestación como indica el ejemplo" at bounding box center [100, 70] width 122 height 5
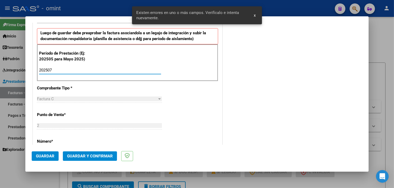
type input "202507"
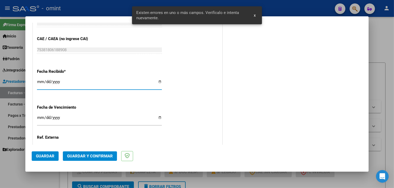
scroll to position [399, 0]
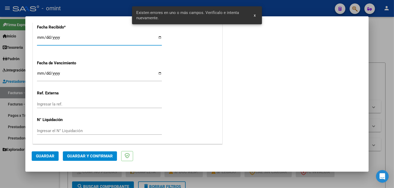
click at [34, 154] on button "Guardar" at bounding box center [45, 157] width 27 height 10
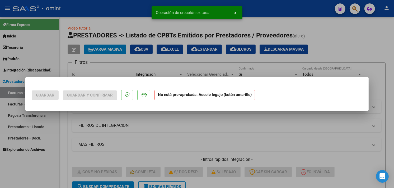
scroll to position [0, 0]
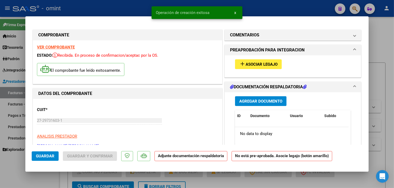
click at [235, 64] on button "add Asociar Legajo" at bounding box center [258, 64] width 47 height 10
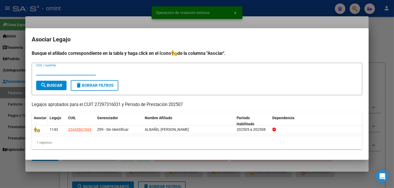
click at [38, 130] on icon at bounding box center [37, 130] width 6 height 6
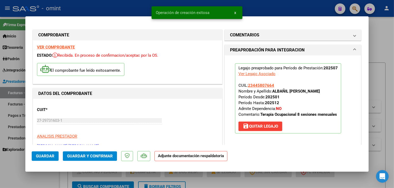
scroll to position [88, 0]
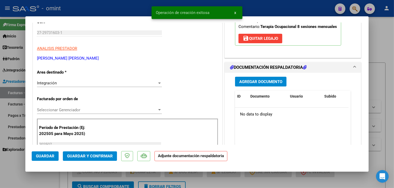
click at [248, 80] on span "Agregar Documento" at bounding box center [260, 81] width 43 height 5
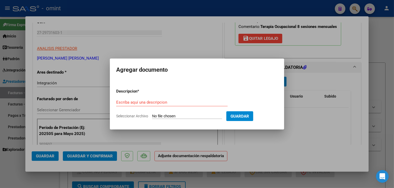
click at [164, 103] on input "Escriba aquí una descripcion" at bounding box center [171, 102] width 111 height 5
paste input "Planilla de asistencia"
type input "Planilla de asistencia"
click at [174, 117] on input "Seleccionar Archivo" at bounding box center [187, 116] width 70 height 5
type input "C:\fakepath\PA 27297316031_011_00002_00000516.pdf"
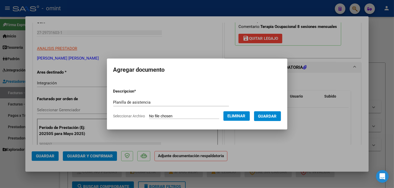
click at [272, 115] on span "Guardar" at bounding box center [267, 116] width 18 height 5
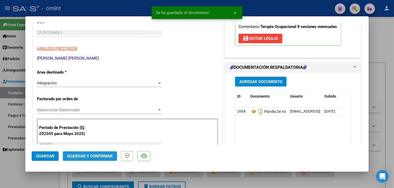
click at [108, 152] on button "Guardar y Confirmar" at bounding box center [90, 157] width 54 height 10
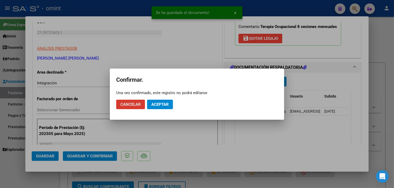
click at [152, 103] on span "Aceptar" at bounding box center [159, 104] width 17 height 5
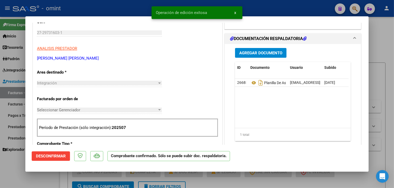
type input "$ 0,00"
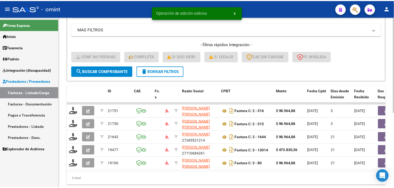
scroll to position [117, 0]
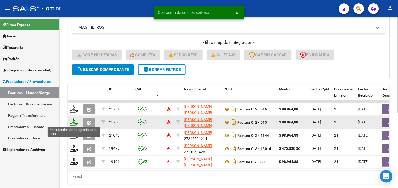
click at [76, 122] on icon at bounding box center [74, 122] width 8 height 7
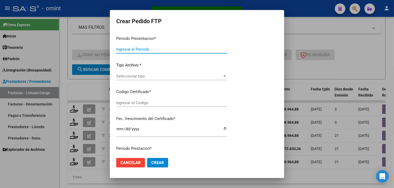
type input "202508"
type input "202506"
type input "$ 98.964,88"
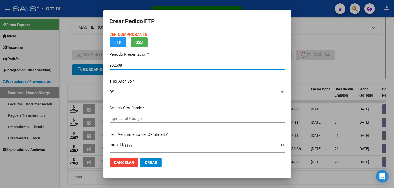
type input "9741048770"
type input "[DATE]"
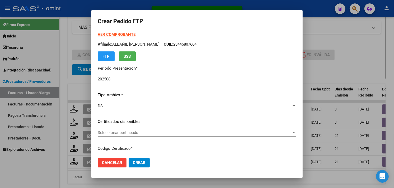
click at [121, 35] on strong "VER COMPROBANTE" at bounding box center [117, 34] width 38 height 5
click at [138, 130] on div "Seleccionar certificado Seleccionar certificado" at bounding box center [197, 133] width 198 height 8
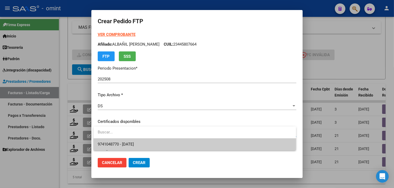
click at [139, 141] on span "9741048770 - [DATE]" at bounding box center [195, 145] width 194 height 12
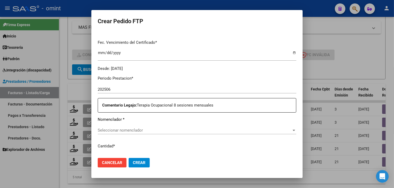
scroll to position [146, 0]
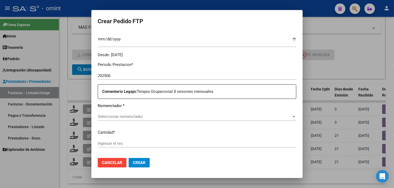
click at [154, 114] on span "Seleccionar nomenclador" at bounding box center [195, 116] width 194 height 5
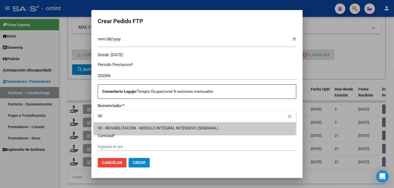
type input "90"
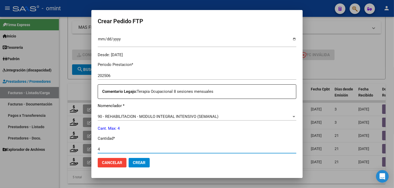
scroll to position [231, 0]
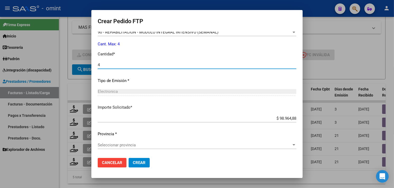
type input "4"
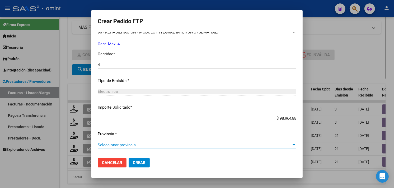
click at [139, 143] on span "Seleccionar provincia" at bounding box center [195, 145] width 194 height 5
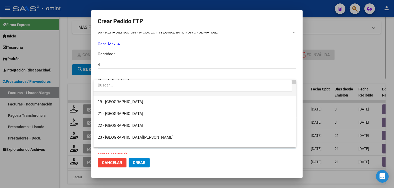
scroll to position [0, 0]
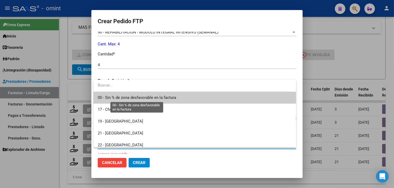
click at [131, 96] on span "00 - Sin % de zona desfavorable en la factura" at bounding box center [137, 97] width 78 height 5
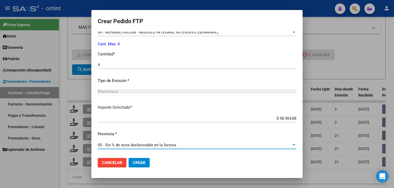
click at [146, 163] on button "Crear" at bounding box center [139, 163] width 21 height 10
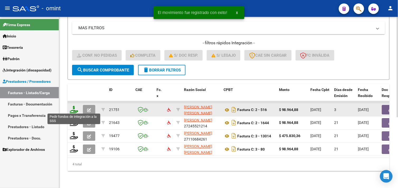
click at [76, 109] on icon at bounding box center [74, 109] width 8 height 7
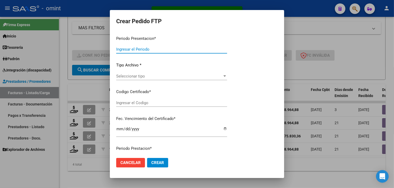
type input "202508"
type input "202507"
type input "$ 98.964,88"
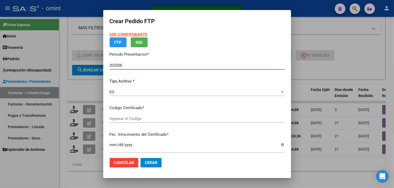
type input "9741048770"
type input "[DATE]"
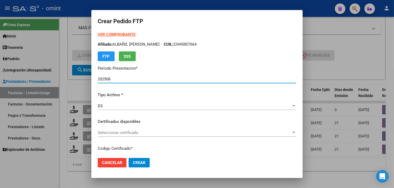
click at [138, 134] on span "Seleccionar certificado" at bounding box center [195, 132] width 194 height 5
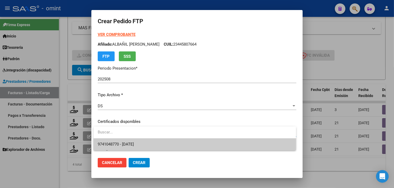
click at [137, 141] on span "9741048770 - [DATE]" at bounding box center [195, 145] width 194 height 12
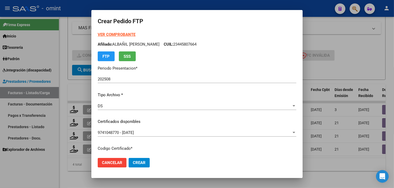
click at [122, 35] on strong "VER COMPROBANTE" at bounding box center [117, 34] width 38 height 5
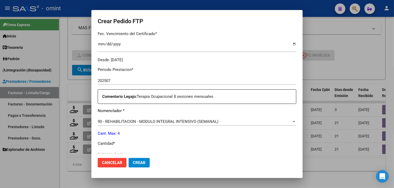
scroll to position [146, 0]
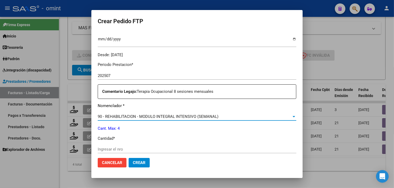
click at [169, 117] on span "90 - REHABILITACION - MODULO INTEGRAL INTENSIVO (SEMANAL)" at bounding box center [158, 116] width 121 height 5
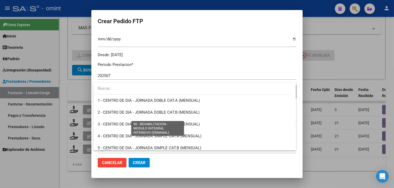
scroll to position [1041, 0]
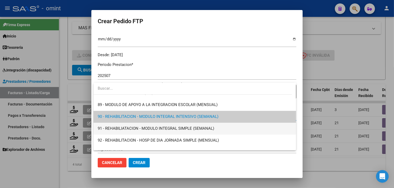
click at [232, 127] on span "91 - REHABILIATACION - MODULO INTEGRAL SIMPLE (SEMANAL)" at bounding box center [195, 129] width 194 height 12
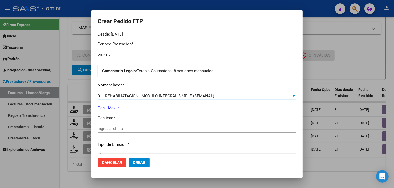
scroll to position [176, 0]
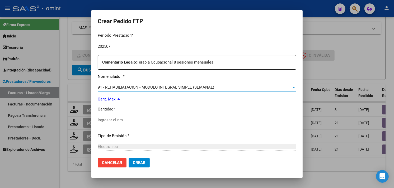
click at [144, 122] on input "Ingresar el nro" at bounding box center [197, 120] width 198 height 5
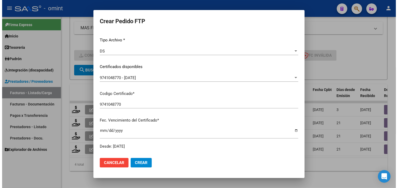
scroll to position [0, 0]
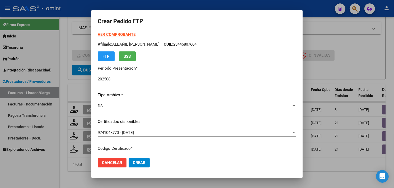
type input "4"
click at [146, 163] on button "Crear" at bounding box center [139, 163] width 21 height 10
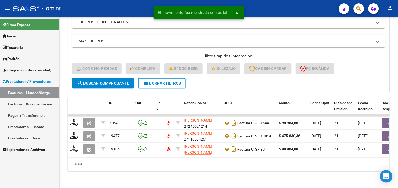
scroll to position [107, 0]
click at [32, 70] on span "Integración (discapacidad)" at bounding box center [27, 70] width 49 height 6
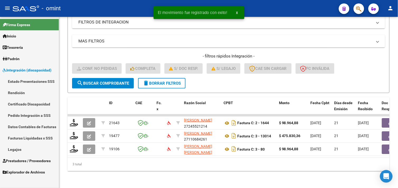
click at [27, 113] on link "Pedido Integración a SSS" at bounding box center [29, 115] width 59 height 11
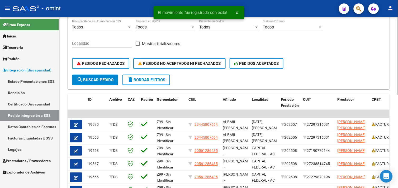
scroll to position [146, 0]
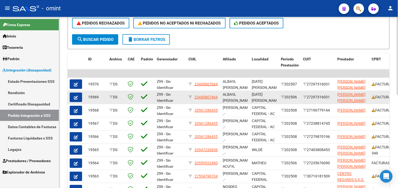
click at [78, 97] on button "button" at bounding box center [76, 98] width 12 height 10
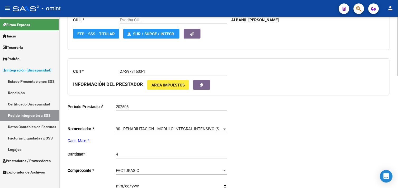
scroll to position [205, 0]
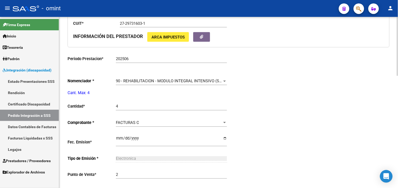
type input "23445807664"
click at [186, 85] on div "90 - REHABILITACION - MODULO INTEGRAL INTENSIVO (SEMANAL) Seleccionar nomenclad…" at bounding box center [171, 79] width 111 height 11
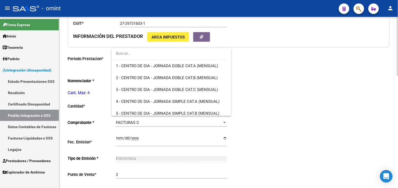
scroll to position [1041, 0]
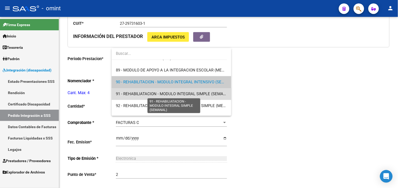
click at [184, 94] on span "91 - REHABILIATACION - MODULO INTEGRAL SIMPLE (SEMANAL)" at bounding box center [174, 94] width 116 height 5
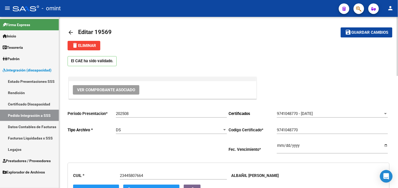
scroll to position [0, 0]
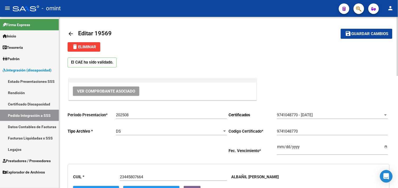
click at [359, 38] on button "save Guardar cambios" at bounding box center [367, 34] width 52 height 10
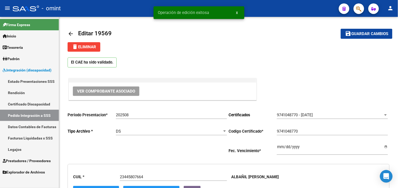
click at [34, 106] on link "Certificado Discapacidad" at bounding box center [29, 103] width 59 height 11
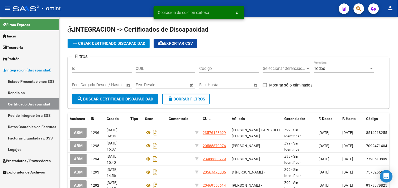
click at [32, 113] on link "Pedido Integración a SSS" at bounding box center [29, 115] width 59 height 11
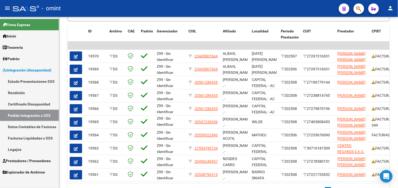
click at [33, 157] on link "Prestadores / Proveedores" at bounding box center [29, 160] width 59 height 11
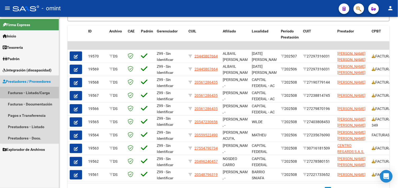
click at [30, 93] on link "Facturas - Listado/Carga" at bounding box center [29, 92] width 59 height 11
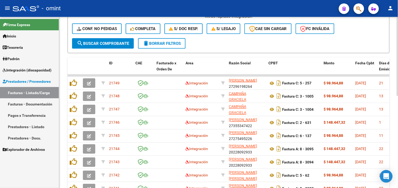
scroll to position [86, 0]
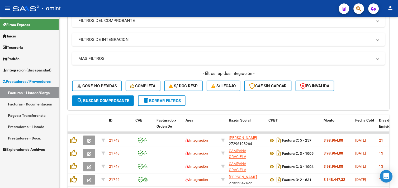
click at [29, 71] on span "Integración (discapacidad)" at bounding box center [27, 70] width 49 height 6
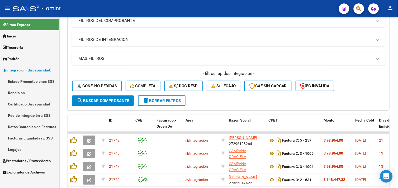
click at [27, 135] on link "Facturas Liquidadas x SSS" at bounding box center [29, 137] width 59 height 11
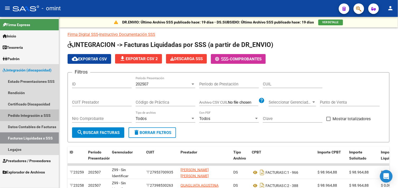
click at [29, 112] on link "Pedido Integración a SSS" at bounding box center [29, 115] width 59 height 11
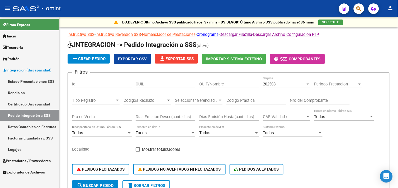
click at [34, 136] on link "Facturas Liquidadas x SSS" at bounding box center [29, 137] width 59 height 11
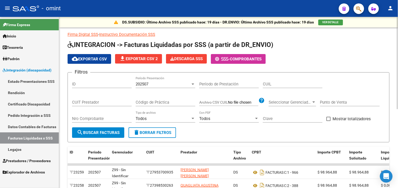
click at [266, 86] on input "CUIL" at bounding box center [293, 84] width 60 height 5
paste input "20-58750163-6"
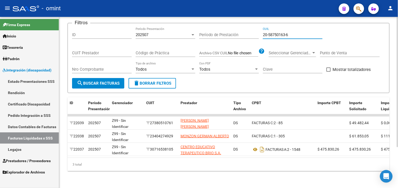
scroll to position [53, 0]
type input "20-58750163-6"
click at [160, 32] on div "202507" at bounding box center [163, 34] width 55 height 5
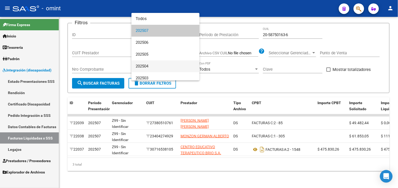
scroll to position [15, 0]
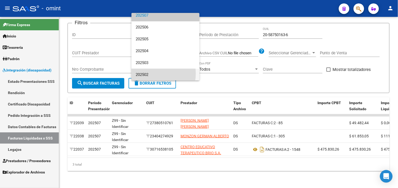
click at [154, 73] on span "202502" at bounding box center [166, 75] width 60 height 12
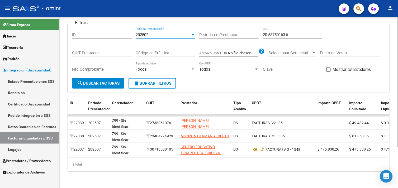
click at [98, 82] on button "search Buscar Facturas" at bounding box center [98, 83] width 52 height 11
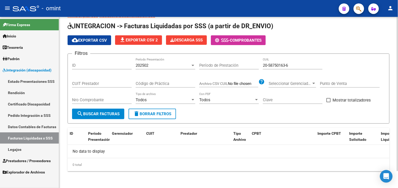
scroll to position [18, 0]
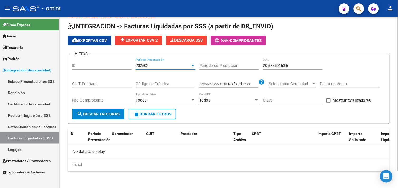
click at [145, 67] on span "202502" at bounding box center [142, 65] width 13 height 5
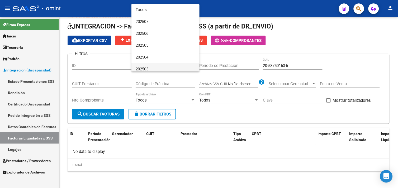
scroll to position [15, 0]
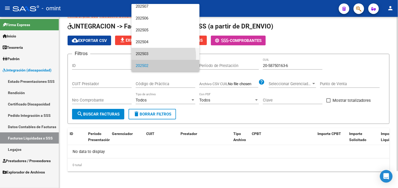
click at [148, 56] on span "202503" at bounding box center [166, 54] width 60 height 12
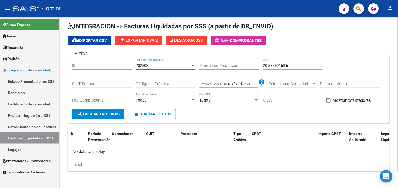
click at [108, 109] on button "search Buscar Facturas" at bounding box center [98, 114] width 52 height 11
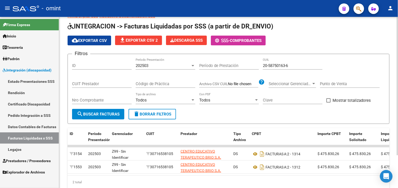
scroll to position [40, 0]
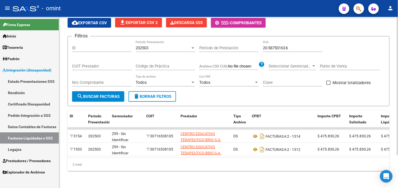
click at [153, 46] on div "202503" at bounding box center [163, 48] width 55 height 5
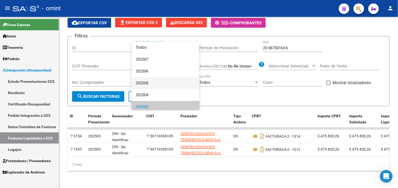
scroll to position [15, 0]
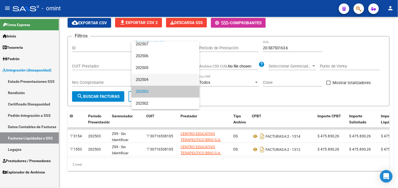
click at [148, 80] on span "202504" at bounding box center [166, 80] width 60 height 12
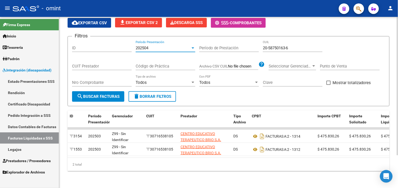
click at [102, 94] on span "search Buscar Facturas" at bounding box center [98, 96] width 43 height 5
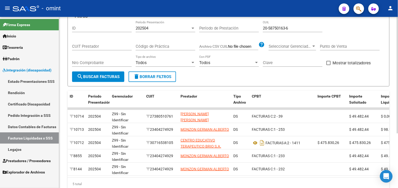
scroll to position [21, 0]
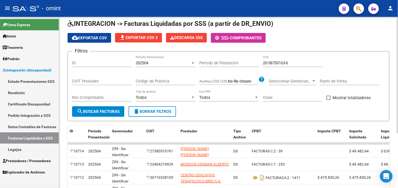
click at [157, 64] on div "202504" at bounding box center [163, 63] width 55 height 5
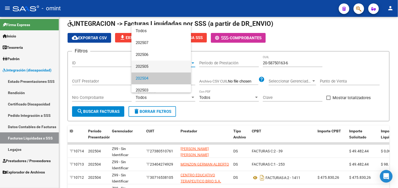
scroll to position [15, 0]
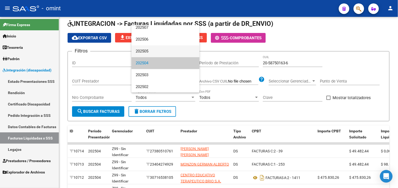
click at [152, 55] on span "202505" at bounding box center [166, 51] width 60 height 12
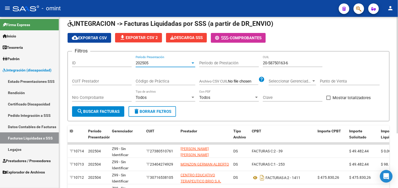
click at [110, 107] on button "search Buscar Facturas" at bounding box center [98, 111] width 52 height 11
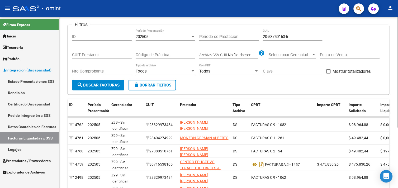
scroll to position [34, 0]
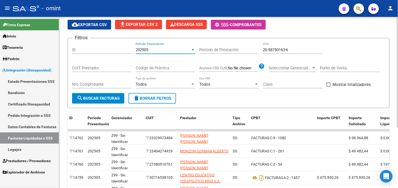
click at [153, 51] on div "202505" at bounding box center [163, 50] width 55 height 5
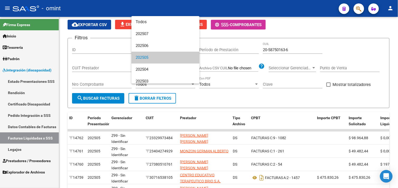
scroll to position [8, 0]
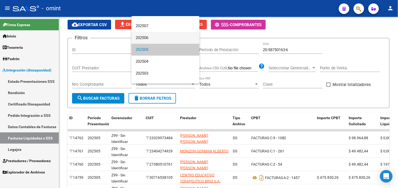
click at [154, 41] on span "202506" at bounding box center [166, 38] width 60 height 12
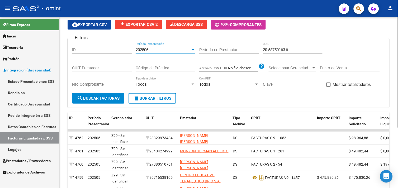
click at [99, 97] on span "search Buscar Facturas" at bounding box center [98, 98] width 43 height 5
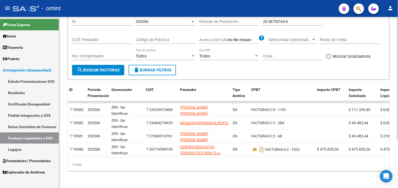
scroll to position [67, 0]
drag, startPoint x: 202, startPoint y: 153, endPoint x: 343, endPoint y: 161, distance: 141.4
click at [343, 161] on div "ID Período Presentación Gerenciador CUIT Prestador Tipo Archivo CPBT Importe CP…" at bounding box center [229, 127] width 322 height 87
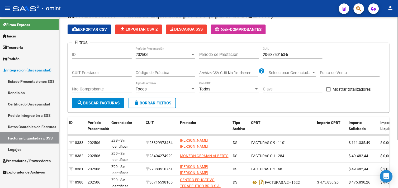
scroll to position [8, 0]
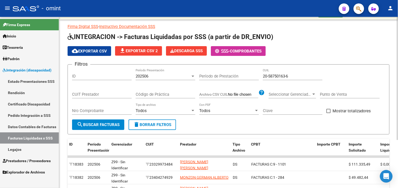
click at [159, 77] on div "202506" at bounding box center [163, 76] width 55 height 5
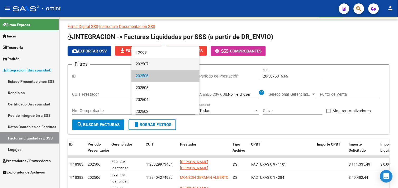
click at [151, 66] on span "202507" at bounding box center [166, 64] width 60 height 12
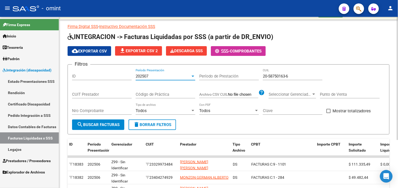
click at [99, 122] on button "search Buscar Facturas" at bounding box center [98, 125] width 52 height 11
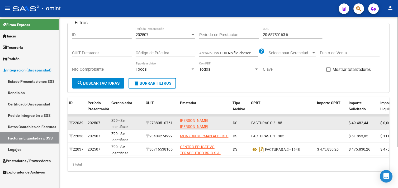
scroll to position [53, 0]
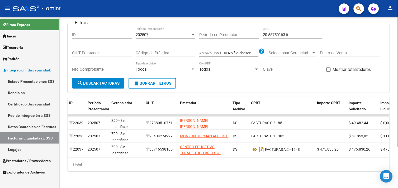
drag, startPoint x: 186, startPoint y: 154, endPoint x: 282, endPoint y: 154, distance: 96.1
click at [282, 154] on datatable-body "22039 202507 Z99 - Sin Identificar 27380510761 [PERSON_NAME] [PERSON_NAME] DS F…" at bounding box center [229, 136] width 322 height 44
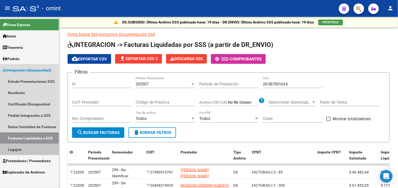
click at [26, 148] on link "Legajos" at bounding box center [29, 149] width 59 height 11
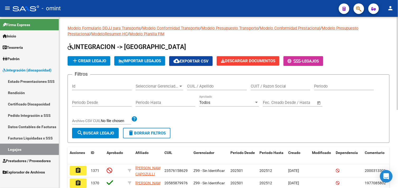
click at [199, 86] on input "CUIL / Apellido" at bounding box center [217, 86] width 60 height 5
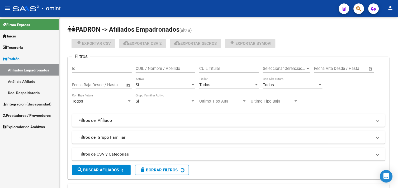
click at [29, 102] on span "Integración (discapacidad)" at bounding box center [27, 104] width 49 height 6
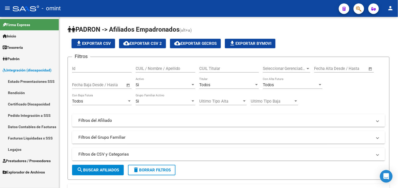
click at [24, 148] on link "Legajos" at bounding box center [29, 149] width 59 height 11
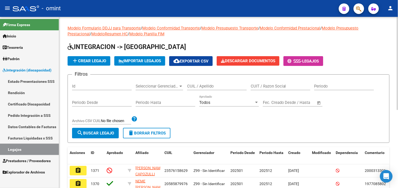
click at [209, 88] on input "CUIL / Apellido" at bounding box center [217, 86] width 60 height 5
type input "s"
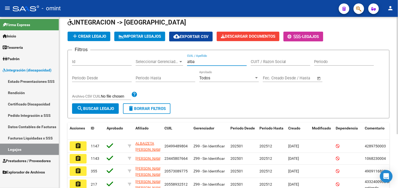
scroll to position [59, 0]
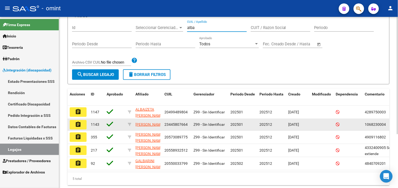
type input "alba"
click at [74, 125] on button "assignment" at bounding box center [78, 125] width 17 height 10
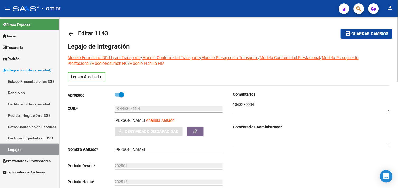
scroll to position [176, 0]
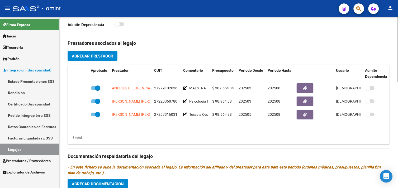
click at [27, 85] on link "Estado Presentaciones SSS" at bounding box center [29, 81] width 59 height 11
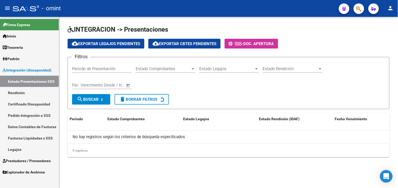
click at [26, 67] on link "Integración (discapacidad)" at bounding box center [29, 69] width 59 height 11
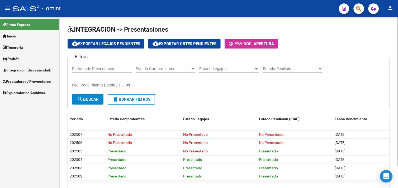
click at [32, 83] on span "Prestadores / Proveedores" at bounding box center [27, 82] width 48 height 6
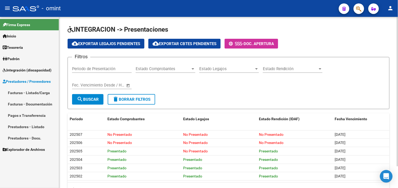
click at [33, 92] on link "Facturas - Listado/Carga" at bounding box center [29, 92] width 59 height 11
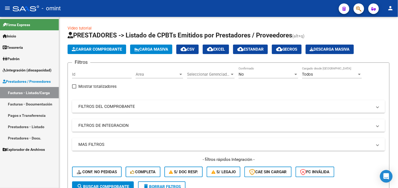
click at [22, 72] on span "Integración (discapacidad)" at bounding box center [27, 70] width 49 height 6
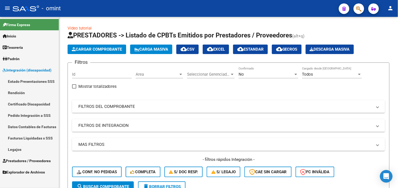
click at [21, 154] on link "Legajos" at bounding box center [29, 149] width 59 height 11
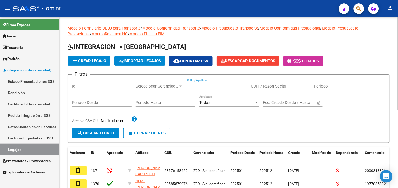
click at [198, 89] on input "CUIL / Apellido" at bounding box center [217, 86] width 60 height 5
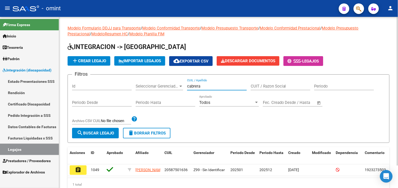
scroll to position [26, 0]
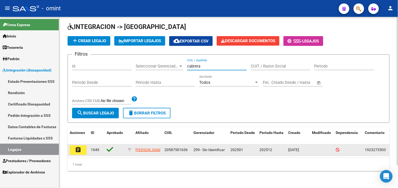
type input "cabrera"
click at [81, 147] on mat-icon "assignment" at bounding box center [78, 150] width 6 height 6
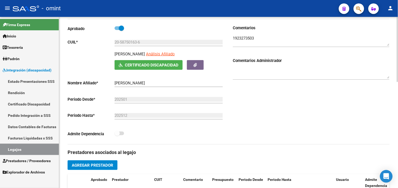
scroll to position [29, 0]
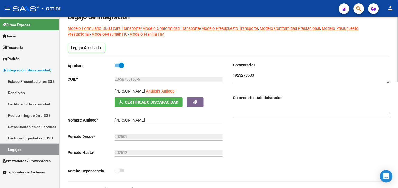
click at [129, 79] on input "20-58750163-6" at bounding box center [169, 79] width 108 height 5
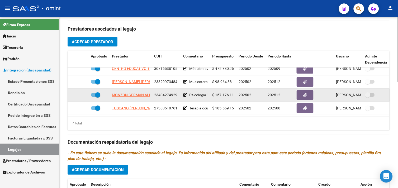
scroll to position [10, 0]
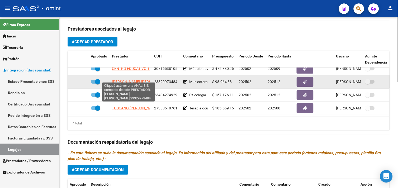
click at [131, 80] on span "[PERSON_NAME] [PERSON_NAME]" at bounding box center [140, 82] width 57 height 4
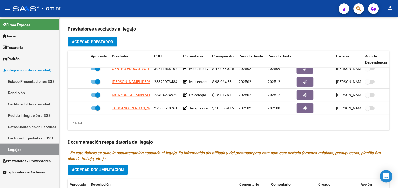
click at [33, 150] on link "Legajos" at bounding box center [29, 149] width 59 height 11
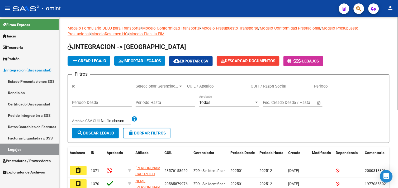
click at [209, 86] on input "CUIL / Apellido" at bounding box center [217, 86] width 60 height 5
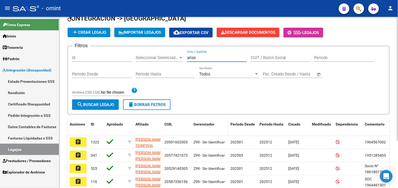
scroll to position [65, 0]
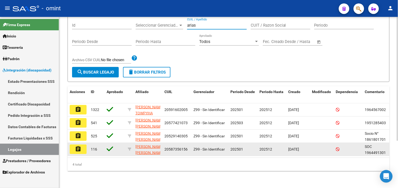
type input "arias"
click at [79, 146] on mat-icon "assignment" at bounding box center [78, 149] width 6 height 6
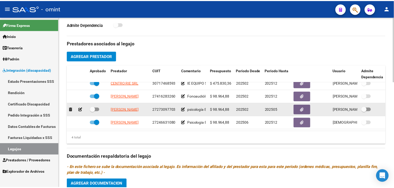
scroll to position [10, 0]
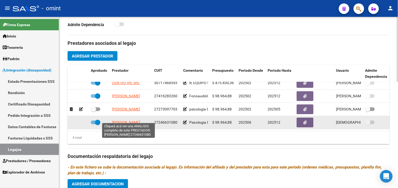
click at [135, 121] on span "CARRANZA YANINA" at bounding box center [126, 123] width 28 height 4
type textarea "27246631080"
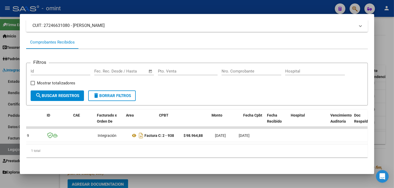
scroll to position [0, 0]
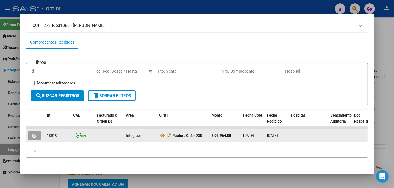
click at [33, 131] on button "button" at bounding box center [34, 136] width 12 height 10
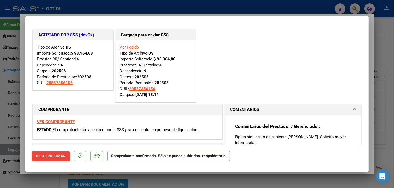
click at [58, 121] on strong "VER COMPROBANTE" at bounding box center [56, 122] width 38 height 5
type input "$ 0,00"
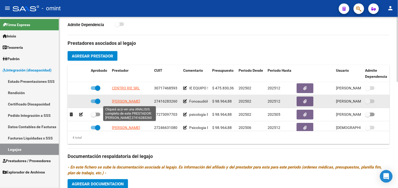
click at [136, 102] on span "ANTUNEZ AGUSTINA" at bounding box center [126, 102] width 28 height 4
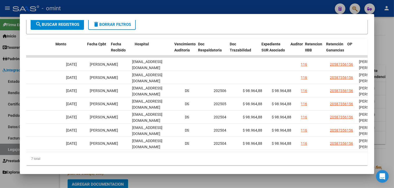
scroll to position [0, 799]
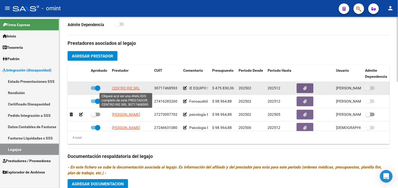
click at [126, 89] on span "CENTRO RIE SRL" at bounding box center [126, 88] width 28 height 4
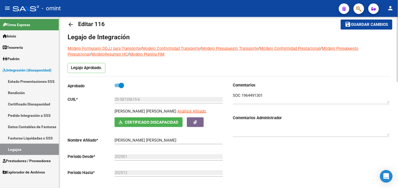
scroll to position [0, 0]
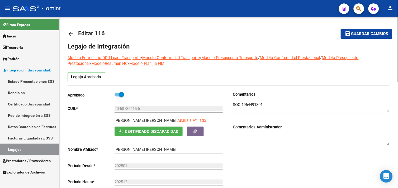
click at [254, 106] on textarea at bounding box center [311, 107] width 157 height 11
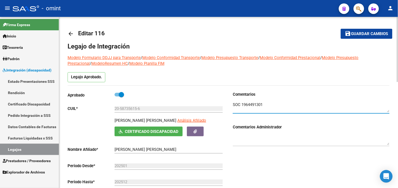
click at [254, 106] on textarea at bounding box center [311, 107] width 157 height 11
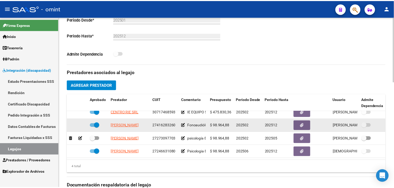
scroll to position [10, 0]
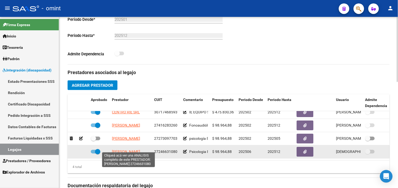
click at [126, 150] on span "CARRANZA YANINA" at bounding box center [126, 152] width 28 height 4
type textarea "27246631080"
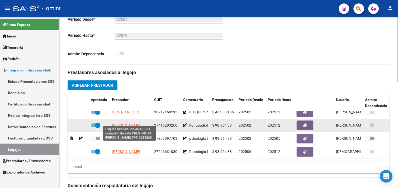
scroll to position [0, 0]
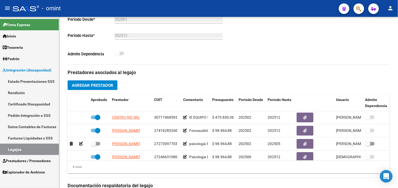
click at [26, 148] on link "Legajos" at bounding box center [29, 149] width 59 height 11
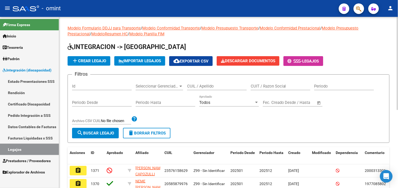
click at [255, 85] on input "CUIT / Razon Social" at bounding box center [281, 86] width 60 height 5
click at [204, 85] on input "CUIL / Apellido" at bounding box center [217, 86] width 60 height 5
paste input "THOMAS"
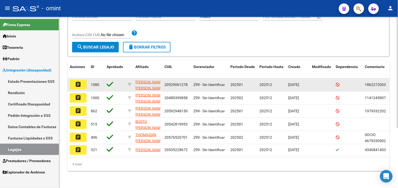
type input "THOMAs"
click at [82, 83] on button "assignment" at bounding box center [78, 85] width 17 height 10
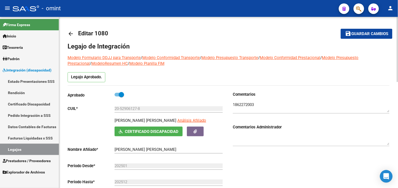
click at [241, 104] on textarea at bounding box center [311, 107] width 157 height 11
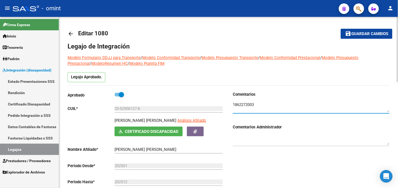
click at [241, 104] on textarea at bounding box center [311, 107] width 157 height 11
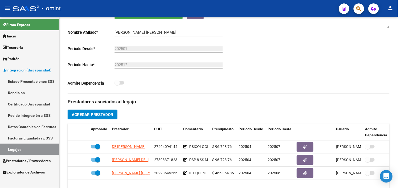
drag, startPoint x: 27, startPoint y: 147, endPoint x: 29, endPoint y: 144, distance: 3.9
click at [27, 147] on link "Legajos" at bounding box center [29, 149] width 59 height 11
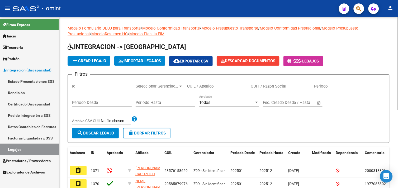
click at [209, 87] on input "CUIL / Apellido" at bounding box center [217, 86] width 60 height 5
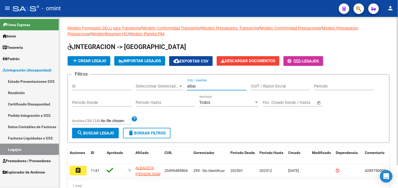
scroll to position [26, 0]
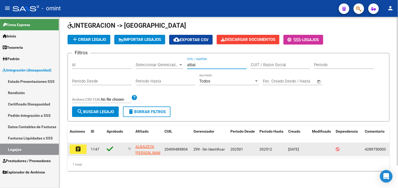
type input "albai"
click at [87, 144] on datatable-body-cell "assignment" at bounding box center [78, 149] width 21 height 13
click at [81, 146] on mat-icon "assignment" at bounding box center [78, 149] width 6 height 6
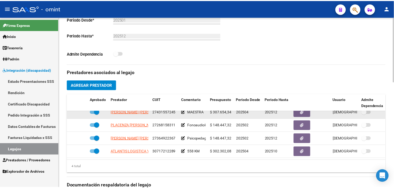
scroll to position [10, 0]
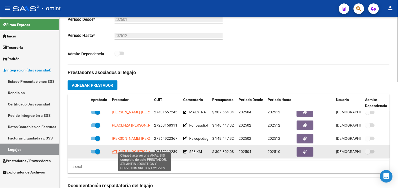
click at [133, 150] on span "ATLANTIS LOGISTICA Y SERVICIOS SRL" at bounding box center [144, 152] width 65 height 4
type textarea "30717212289"
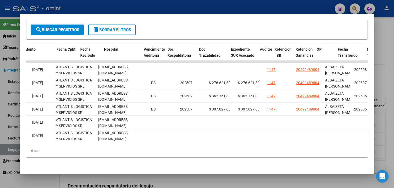
scroll to position [0, 0]
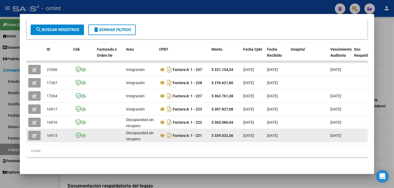
click at [34, 134] on icon "button" at bounding box center [34, 136] width 4 height 4
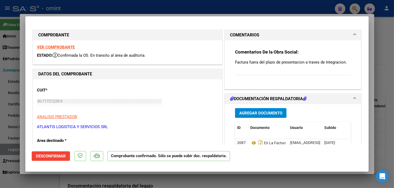
click at [59, 48] on strong "VER COMPROBANTE" at bounding box center [56, 47] width 38 height 5
type input "$ 0,00"
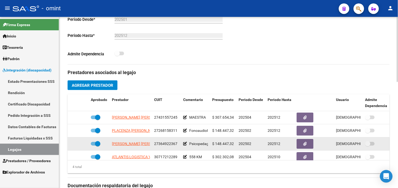
scroll to position [10, 0]
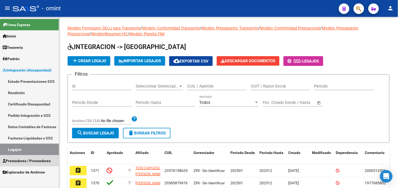
click at [22, 158] on span "Prestadores / Proveedores" at bounding box center [27, 161] width 48 height 6
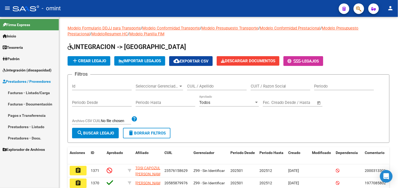
click at [35, 89] on link "Facturas - Listado/Carga" at bounding box center [29, 92] width 59 height 11
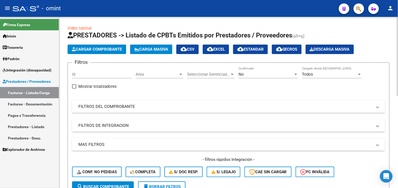
click at [120, 104] on mat-panel-title "FILTROS DEL COMPROBANTE" at bounding box center [225, 107] width 294 height 6
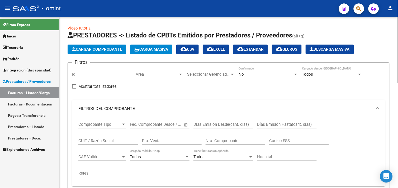
scroll to position [59, 0]
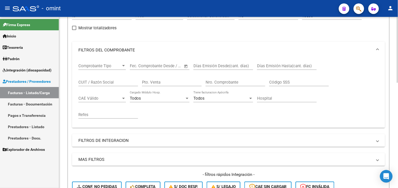
click at [102, 85] on div "CUIT / Razón Social" at bounding box center [108, 80] width 60 height 11
paste input "27148665473"
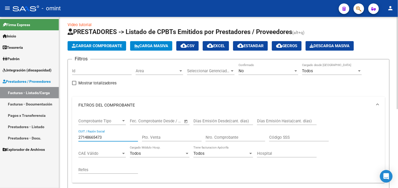
scroll to position [0, 0]
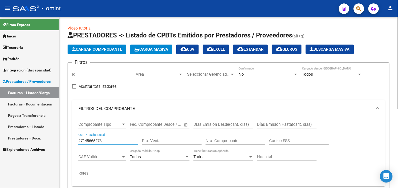
type input "27148665473"
click at [269, 72] on div "No Confirmado" at bounding box center [269, 72] width 60 height 11
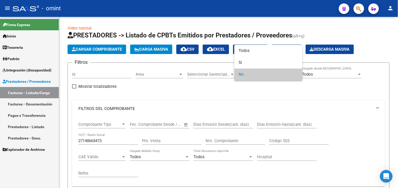
click at [319, 75] on div at bounding box center [199, 94] width 398 height 188
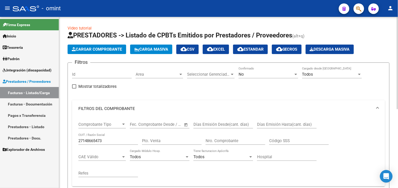
click at [267, 73] on div "No" at bounding box center [266, 74] width 55 height 5
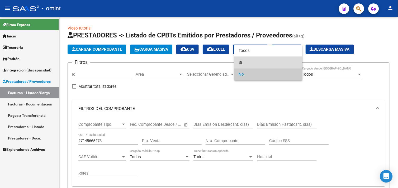
click at [257, 64] on span "Si" at bounding box center [269, 63] width 60 height 12
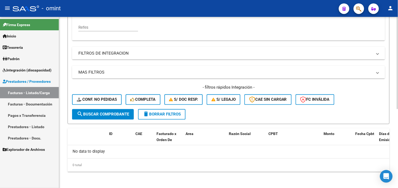
click at [110, 115] on span "search Buscar Comprobante" at bounding box center [103, 114] width 52 height 5
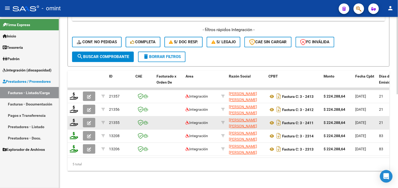
click at [88, 122] on button "button" at bounding box center [89, 123] width 12 height 10
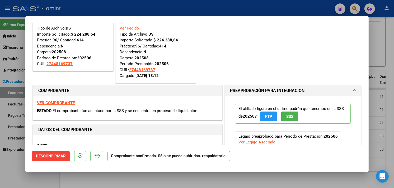
scroll to position [29, 0]
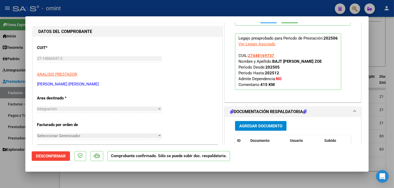
type input "$ 0,00"
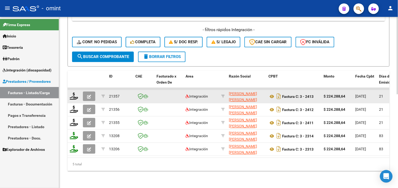
click at [86, 93] on button "button" at bounding box center [89, 97] width 12 height 10
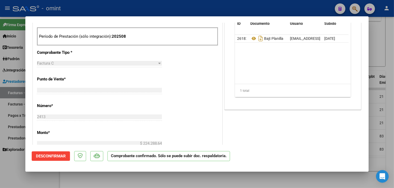
type input "$ 0,00"
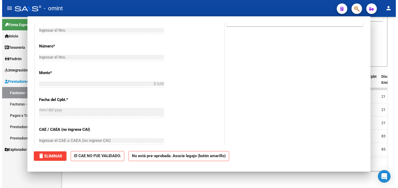
scroll to position [156, 0]
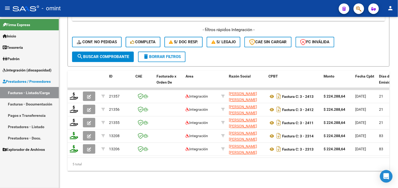
click at [32, 101] on link "Facturas - Documentación" at bounding box center [29, 103] width 59 height 11
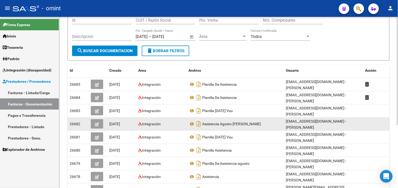
scroll to position [59, 0]
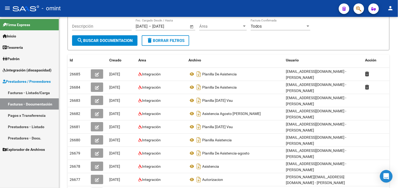
drag, startPoint x: 28, startPoint y: 92, endPoint x: 52, endPoint y: 94, distance: 24.4
click at [28, 92] on link "Facturas - Listado/Carga" at bounding box center [29, 92] width 59 height 11
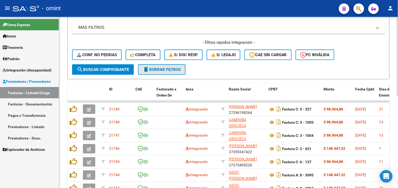
click at [154, 69] on span "delete Borrar Filtros" at bounding box center [162, 69] width 38 height 5
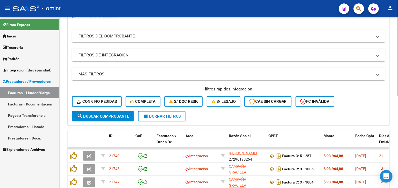
scroll to position [117, 0]
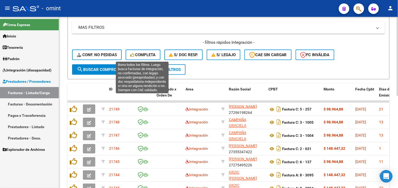
click at [141, 50] on button "Completa" at bounding box center [143, 55] width 35 height 11
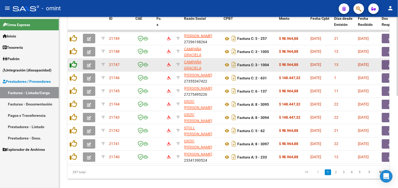
scroll to position [170, 0]
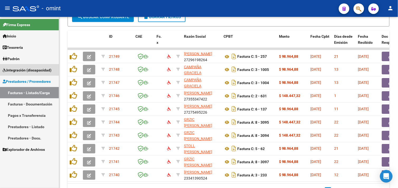
click at [25, 65] on link "Integración (discapacidad)" at bounding box center [29, 69] width 59 height 11
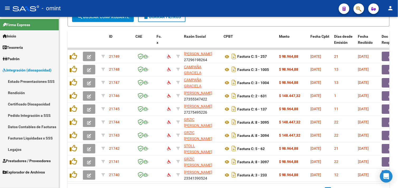
click at [27, 137] on link "Facturas Liquidadas x SSS" at bounding box center [29, 137] width 59 height 11
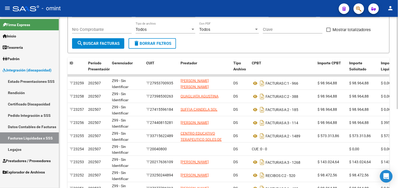
scroll to position [58, 0]
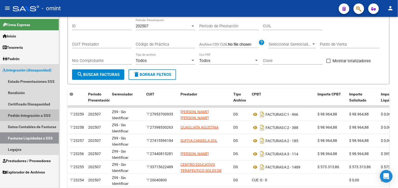
click at [32, 115] on link "Pedido Integración a SSS" at bounding box center [29, 115] width 59 height 11
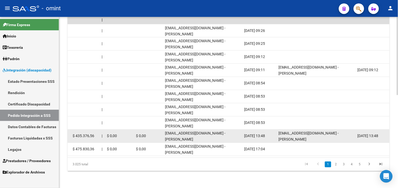
scroll to position [0, 6]
